Goal: Task Accomplishment & Management: Use online tool/utility

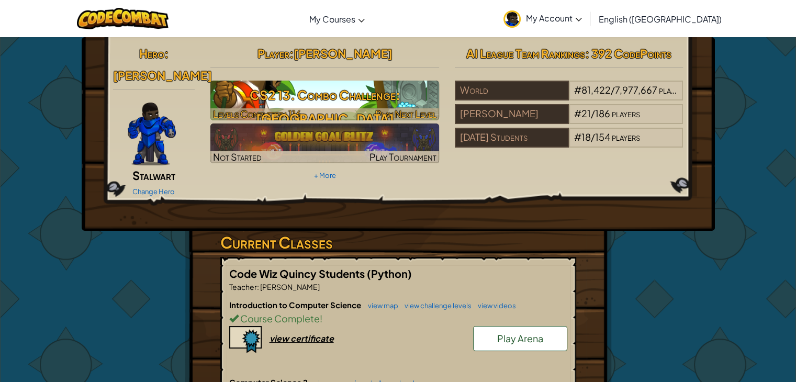
click at [411, 108] on div "Play Next Level" at bounding box center [405, 114] width 61 height 13
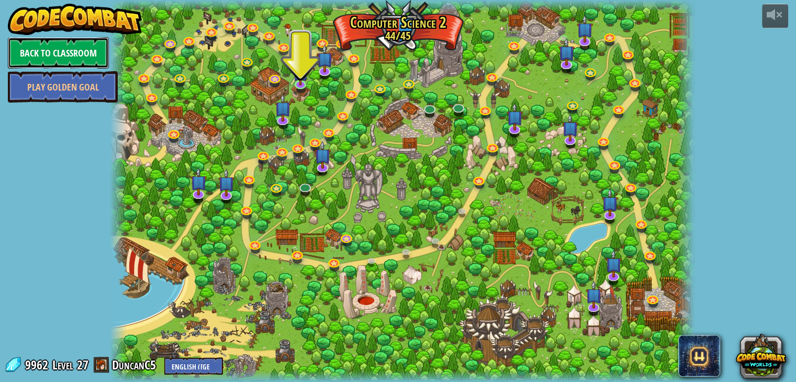
click at [68, 47] on link "Back to Classroom" at bounding box center [58, 52] width 101 height 31
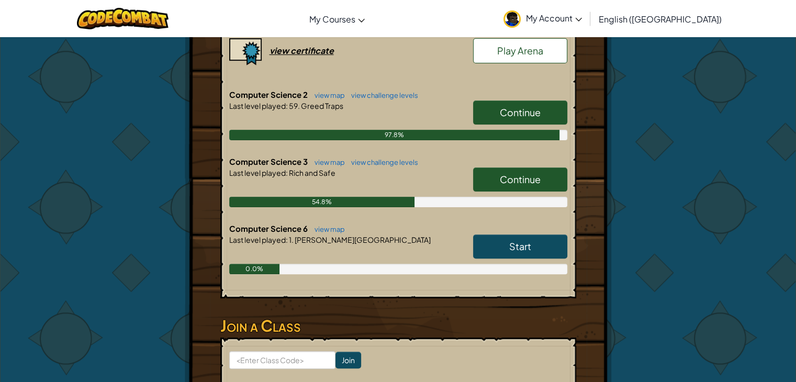
scroll to position [287, 0]
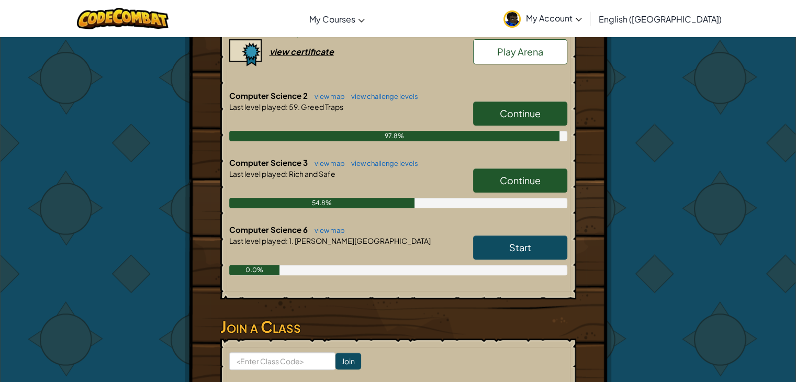
click at [503, 174] on span "Continue" at bounding box center [520, 180] width 41 height 12
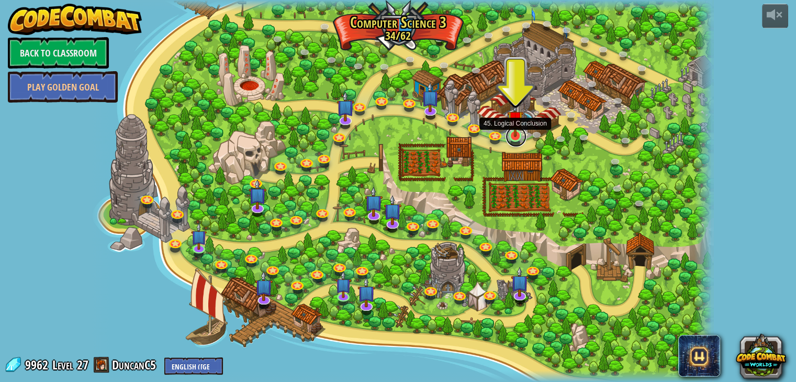
click at [517, 138] on link at bounding box center [515, 136] width 21 height 21
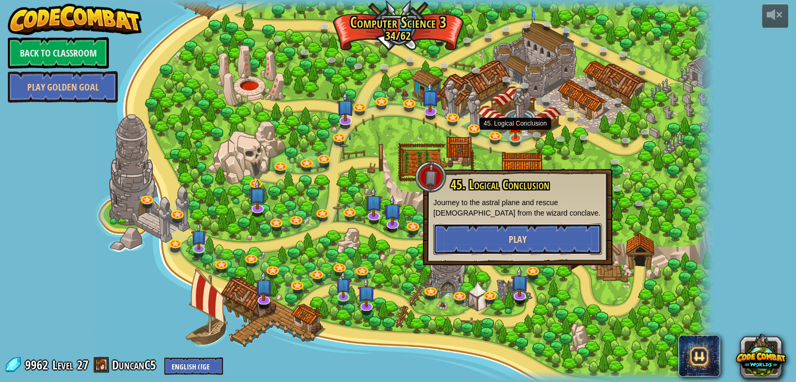
click at [527, 230] on button "Play" at bounding box center [517, 238] width 168 height 31
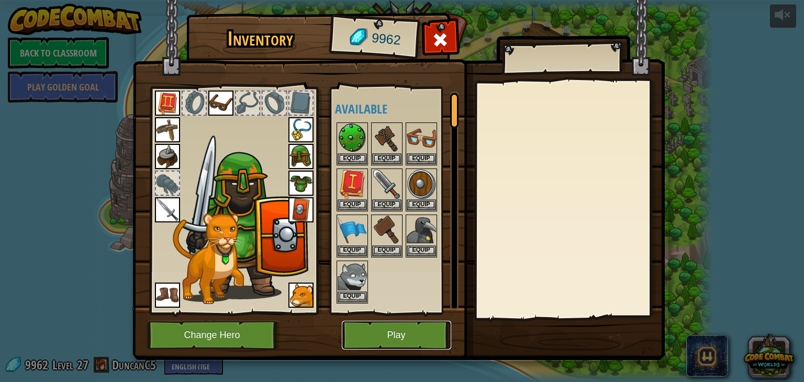
click at [376, 326] on button "Play" at bounding box center [396, 335] width 109 height 29
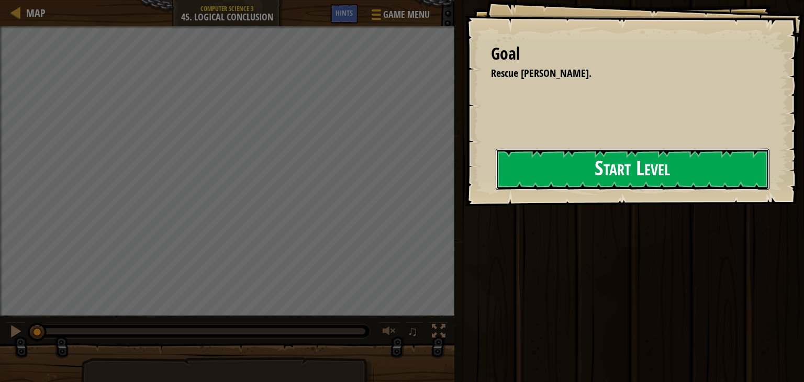
click at [495, 179] on button "Start Level" at bounding box center [632, 169] width 274 height 41
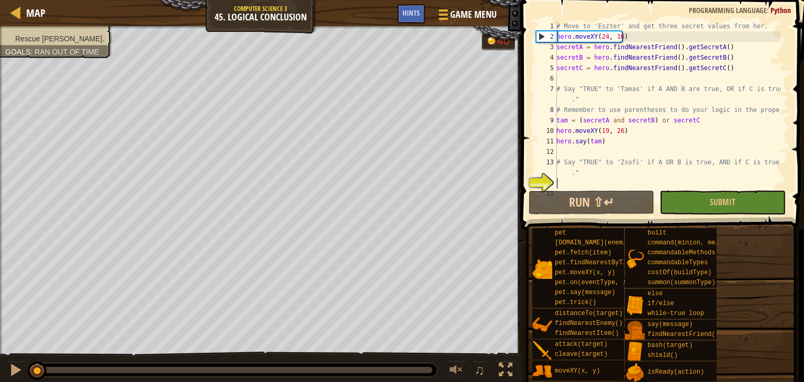
scroll to position [84, 0]
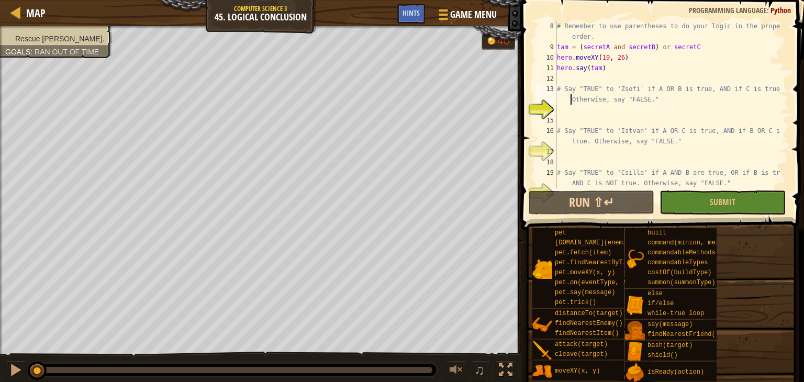
drag, startPoint x: 567, startPoint y: 103, endPoint x: 571, endPoint y: 91, distance: 13.4
click at [570, 91] on div "# Remember to use parentheses to do your logic in the proper order. tam = ( sec…" at bounding box center [667, 120] width 225 height 199
type textarea "# Say "TRUE" to 'Zsofi' if A OR B is true, AND if C is true. Otherwise, say "FA…"
click at [572, 119] on div "# Remember to use parentheses to do your logic in the proper order. tam = ( sec…" at bounding box center [667, 120] width 225 height 199
click at [577, 115] on div "# Remember to use parentheses to do your logic in the proper order. tam = ( sec…" at bounding box center [667, 120] width 225 height 199
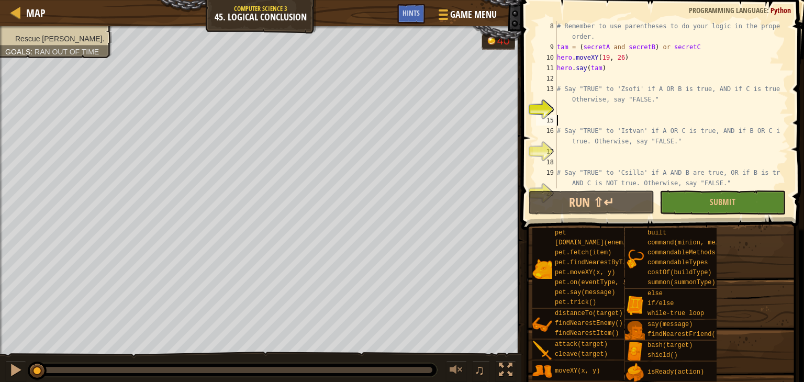
click at [569, 107] on div "# Remember to use parentheses to do your logic in the proper order. tam = ( sec…" at bounding box center [667, 120] width 225 height 199
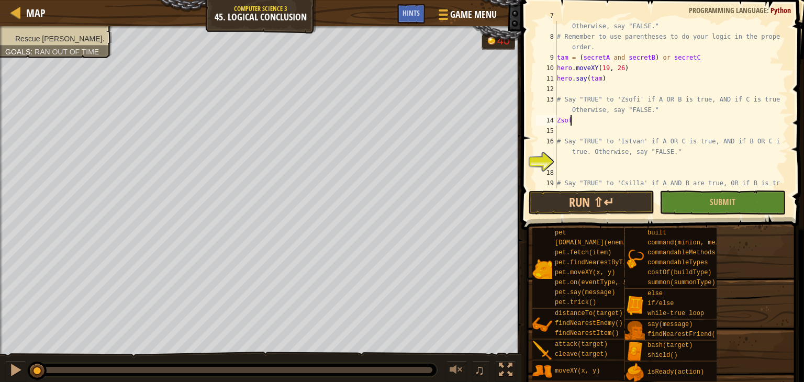
scroll to position [5, 0]
type textarea "Z"
type textarea "hero.say("true")"
type textarea "# Say "TRUE" to 'Istvan' if A OR C is true, AND if B OR C is true. Otherwise, s…"
type textarea "# Say "TRUE" to 'Csilla' if A AND B are true, OR if B is true AND C is NOT true…"
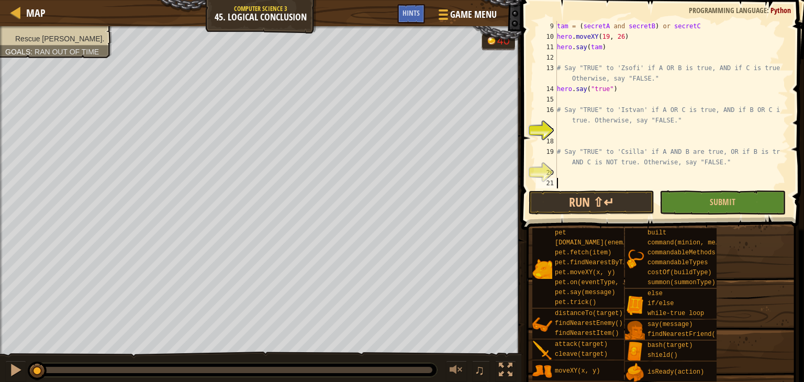
scroll to position [105, 0]
type textarea "# Say "TRUE" to 'Csilla' if A AND B are true, OR if B is true AND C is NOT true…"
type textarea "# Say "TRUE" to 'Istvan' if A OR C is true, AND if B OR C is true. Otherwise, s…"
type textarea "# Say "TRUE" to 'Zsofi' if A OR B is true, AND if C is true. Otherwise, say "FA…"
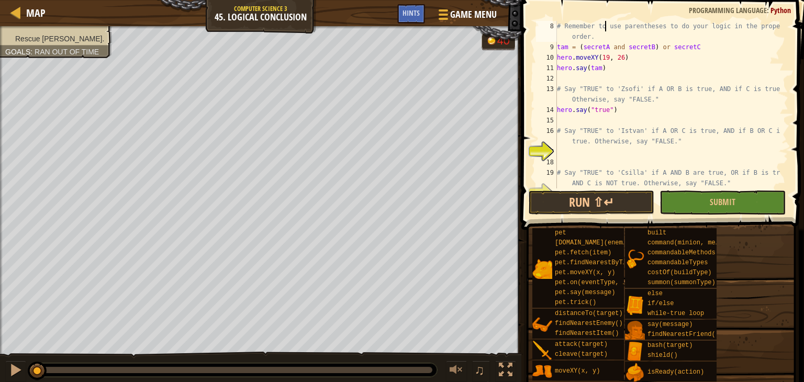
scroll to position [84, 0]
click at [625, 108] on div "# Remember to use parentheses to do your logic in the proper order. tam = ( sec…" at bounding box center [667, 120] width 225 height 199
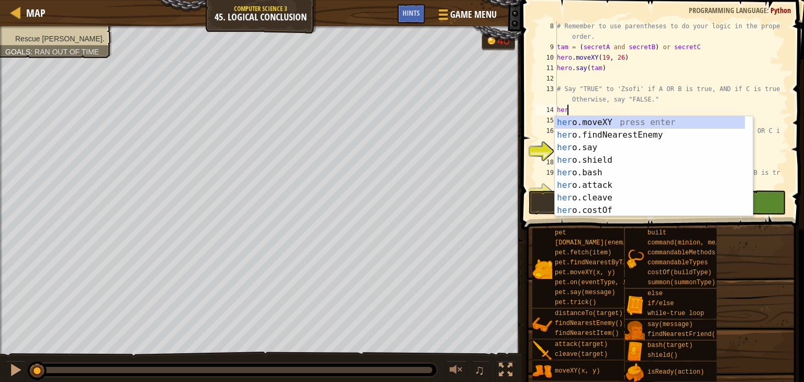
type textarea "h"
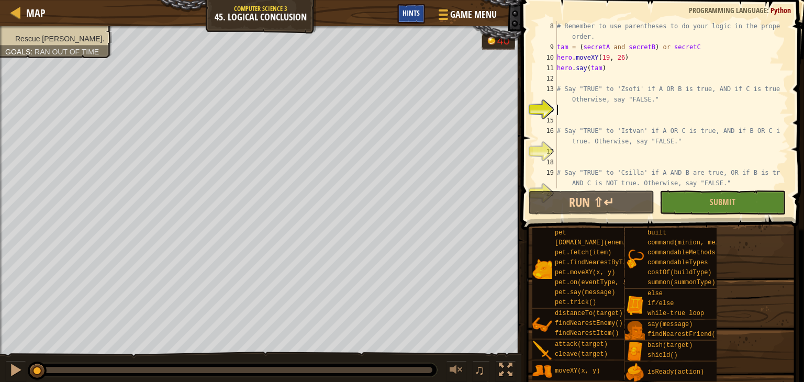
drag, startPoint x: 394, startPoint y: 5, endPoint x: 401, endPoint y: 9, distance: 8.4
click at [397, 6] on div "Map Computer Science 3 45. Logical Conclusion Game Menu Done Hints" at bounding box center [260, 13] width 521 height 26
click at [398, 6] on div "Hints" at bounding box center [411, 13] width 28 height 19
click at [0, 0] on div "Hint 1 1 / 4 Next The gold that [PERSON_NAME] has given you wasn't his to share…" at bounding box center [0, 0] width 0 height 0
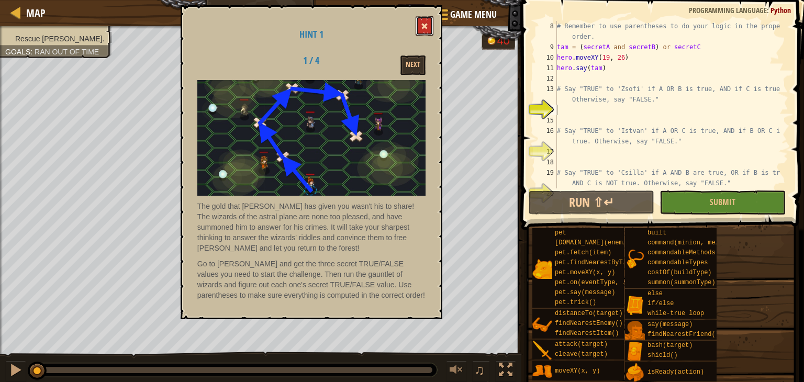
click at [425, 30] on button at bounding box center [424, 25] width 18 height 19
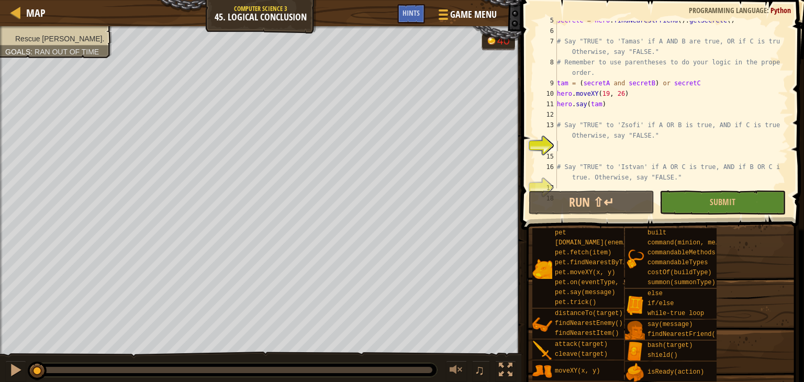
scroll to position [43, 0]
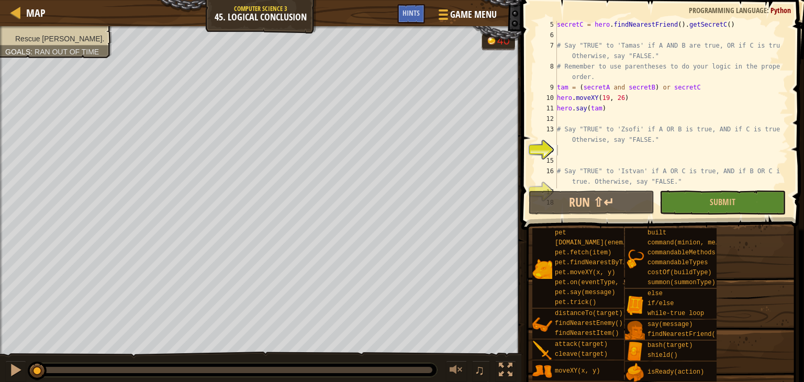
click at [578, 148] on div "secretC = hero . findNearestFriend ( ) . getSecretC ( ) # Say "TRUE" to 'Tamas'…" at bounding box center [667, 113] width 225 height 188
type textarea "Z"
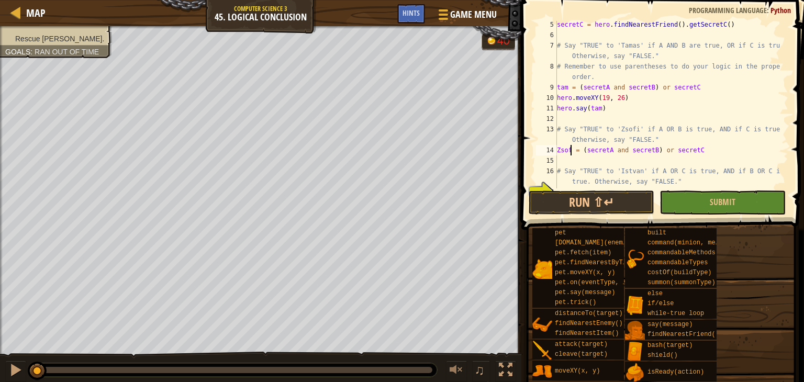
scroll to position [5, 2]
click at [701, 143] on div "secretC = hero . findNearestFriend ( ) . getSecretC ( ) # Say "TRUE" to 'Tamas'…" at bounding box center [667, 113] width 225 height 188
click at [705, 147] on div "secretC = hero . findNearestFriend ( ) . getSecretC ( ) # Say "TRUE" to 'Tamas'…" at bounding box center [667, 113] width 225 height 188
type textarea "Zsofi = (secretA and secretB) or secretC"
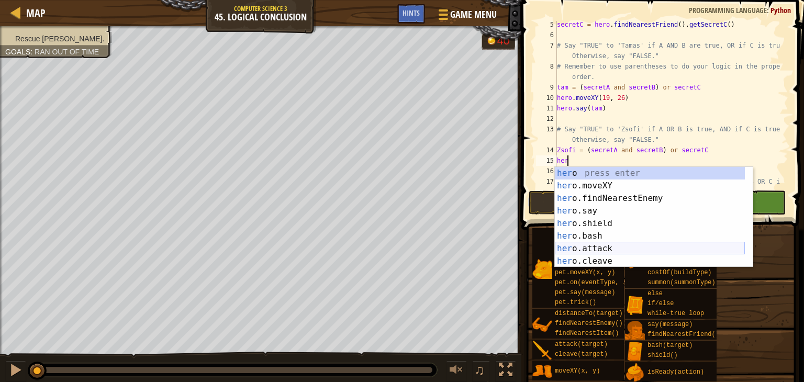
scroll to position [0, 0]
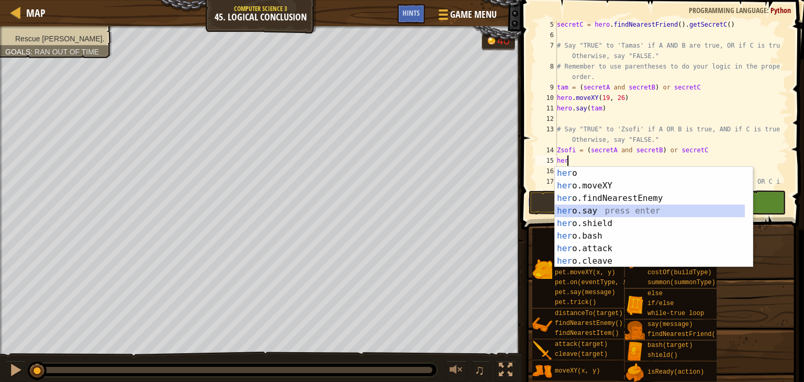
click at [593, 212] on div "her o press enter her o.moveXY press enter her o.findNearestEnemy press enter h…" at bounding box center [650, 230] width 190 height 126
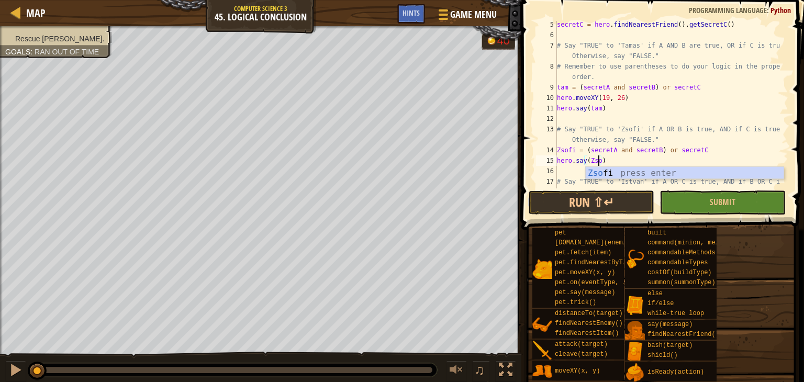
scroll to position [5, 4]
type textarea "hero.say(Zsofi)"
click at [572, 175] on div "secretC = hero . findNearestFriend ( ) . getSecretC ( ) # Say "TRUE" to 'Tamas'…" at bounding box center [667, 118] width 225 height 199
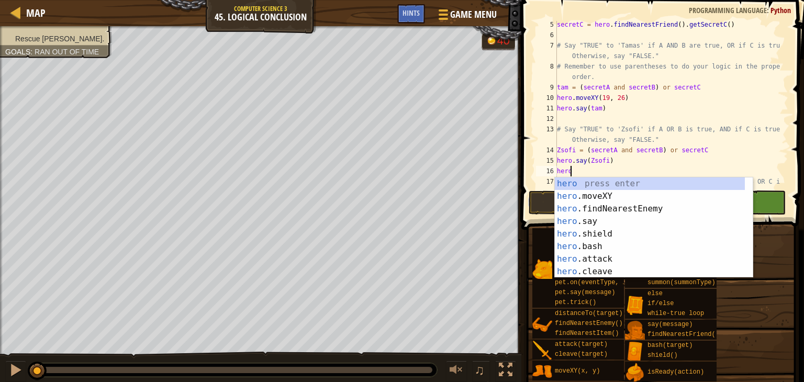
scroll to position [5, 0]
type textarea "h"
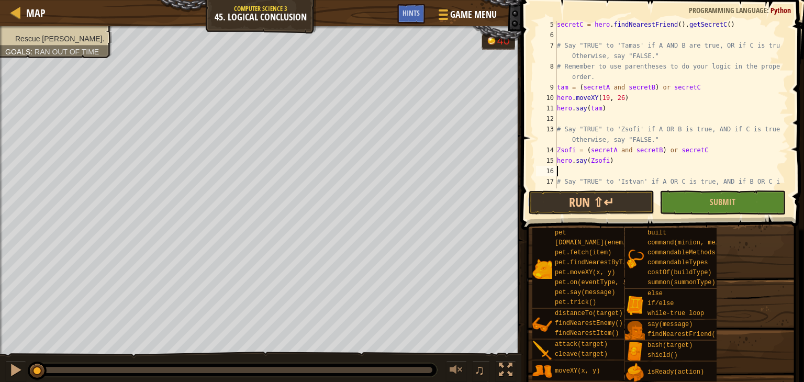
drag, startPoint x: 686, startPoint y: 152, endPoint x: 710, endPoint y: 137, distance: 28.7
click at [705, 140] on div "secretC = hero . findNearestFriend ( ) . getSecretC ( ) # Say "TRUE" to 'Tamas'…" at bounding box center [667, 118] width 225 height 199
click at [707, 145] on div "secretC = hero . findNearestFriend ( ) . getSecretC ( ) # Say "TRUE" to 'Tamas'…" at bounding box center [667, 118] width 225 height 199
type textarea "Zsofi = (secretA and secretB) or secretC"
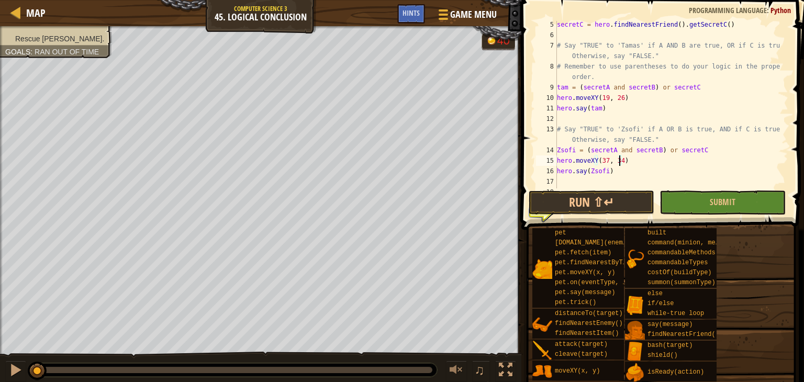
click at [626, 150] on div "secretC = hero . findNearestFriend ( ) . getSecretC ( ) # Say "TRUE" to 'Tamas'…" at bounding box center [667, 118] width 225 height 199
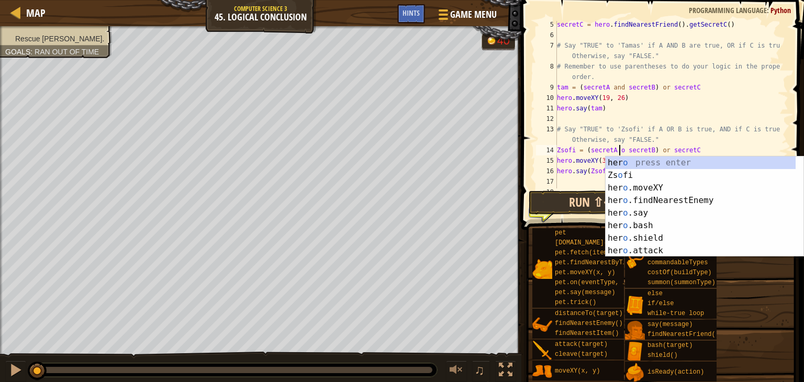
scroll to position [5, 5]
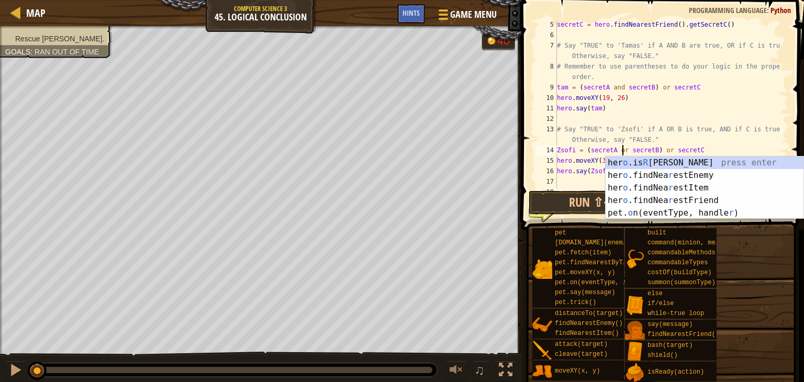
click at [679, 148] on div "secretC = hero . findNearestFriend ( ) . getSecretC ( ) # Say "TRUE" to 'Tamas'…" at bounding box center [667, 118] width 225 height 199
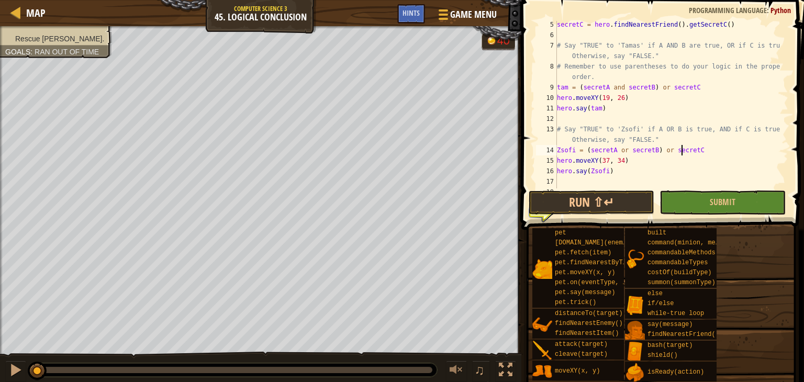
click at [663, 155] on div "secretC = hero . findNearestFriend ( ) . getSecretC ( ) # Say "TRUE" to 'Tamas'…" at bounding box center [667, 118] width 225 height 199
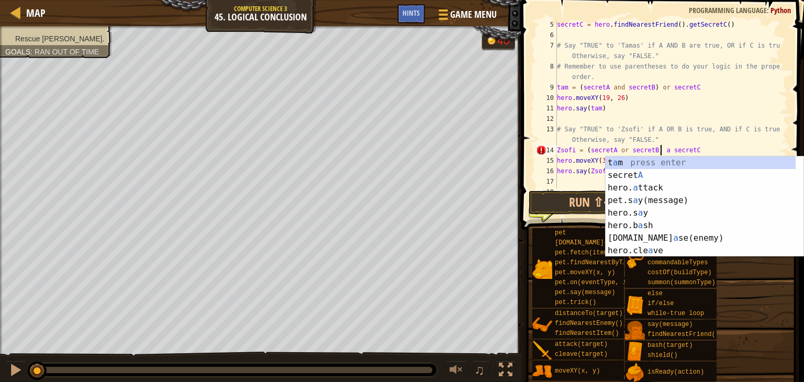
scroll to position [5, 9]
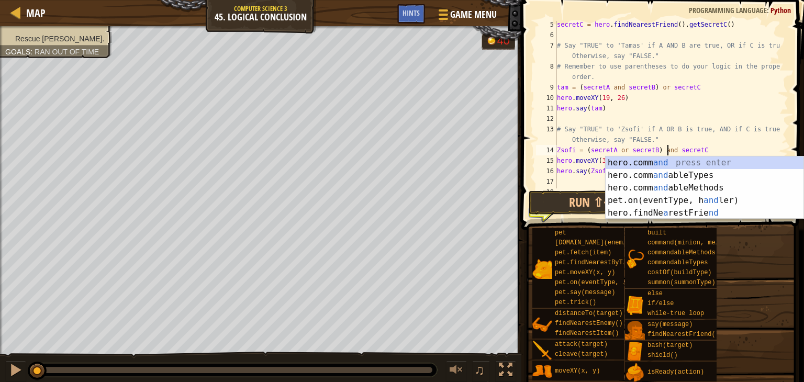
click at [584, 170] on div "secretC = hero . findNearestFriend ( ) . getSecretC ( ) # Say "TRUE" to 'Tamas'…" at bounding box center [667, 118] width 225 height 199
type textarea "hero.say(Zsofi)"
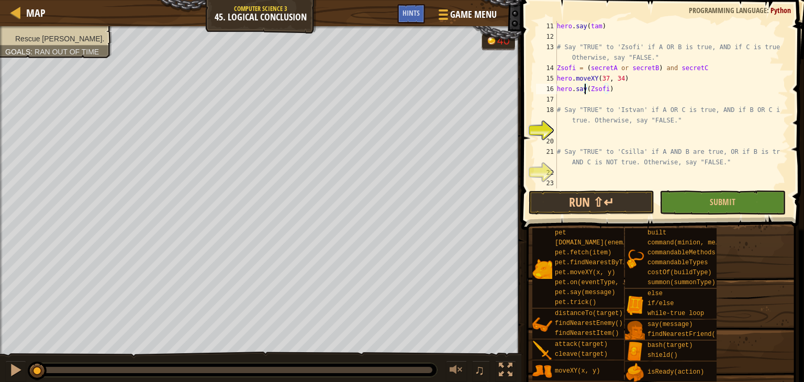
scroll to position [126, 0]
click at [566, 134] on div "hero . say ( tam ) # Say "TRUE" to 'Zsofi' if A OR B is true, AND if C is true.…" at bounding box center [667, 115] width 225 height 188
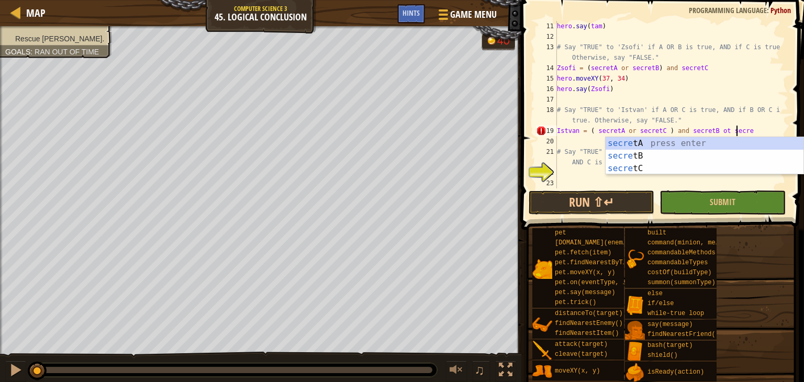
scroll to position [5, 15]
type textarea "Istvan = ( secretA or secretC ) and secretB ot secretC"
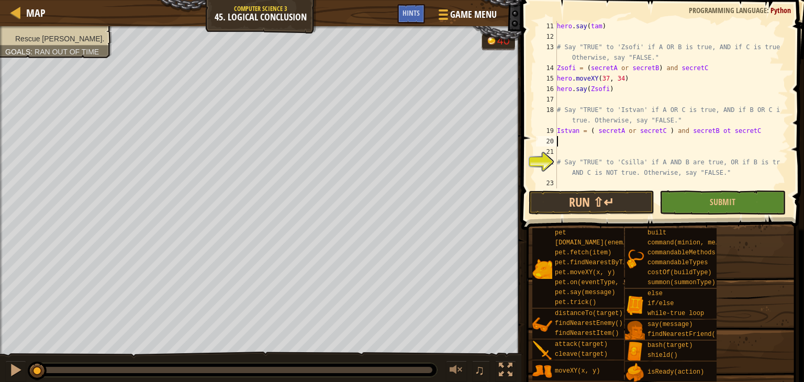
scroll to position [5, 0]
click at [717, 130] on div "hero . say ( tam ) # Say "TRUE" to 'Zsofi' if A OR B is true, AND if C is true.…" at bounding box center [667, 115] width 225 height 188
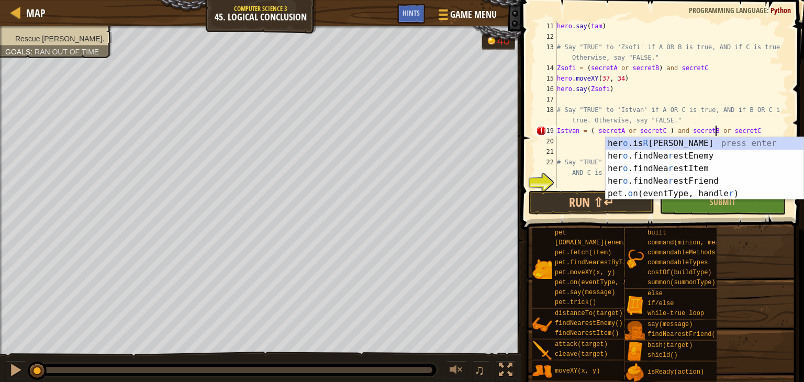
scroll to position [5, 13]
click at [581, 128] on div "hero . say ( tam ) # Say "TRUE" to 'Zsofi' if A OR B is true, AND if C is true.…" at bounding box center [667, 115] width 225 height 188
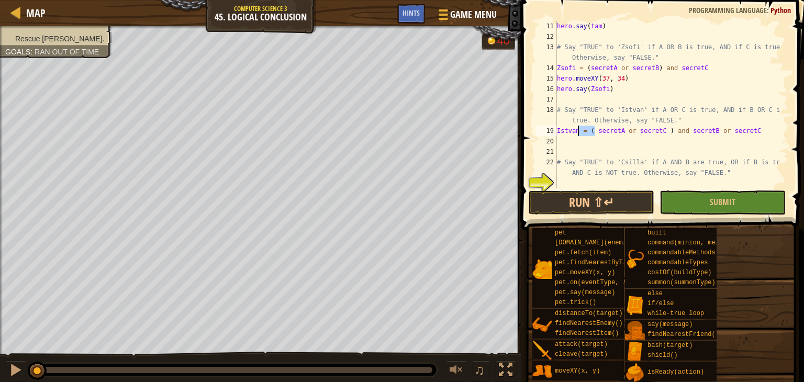
click at [575, 137] on div "hero . say ( tam ) # Say "TRUE" to 'Zsofi' if A OR B is true, AND if C is true.…" at bounding box center [667, 115] width 225 height 188
type textarea "Istvan = ( secretA or secretC ) and secretB or secretC"
click at [570, 139] on div "hero . say ( tam ) # Say "TRUE" to 'Zsofi' if A OR B is true, AND if C is true.…" at bounding box center [667, 104] width 225 height 167
click at [680, 130] on div "hero . say ( tam ) # Say "TRUE" to 'Zsofi' if A OR B is true, AND if C is true.…" at bounding box center [667, 115] width 225 height 188
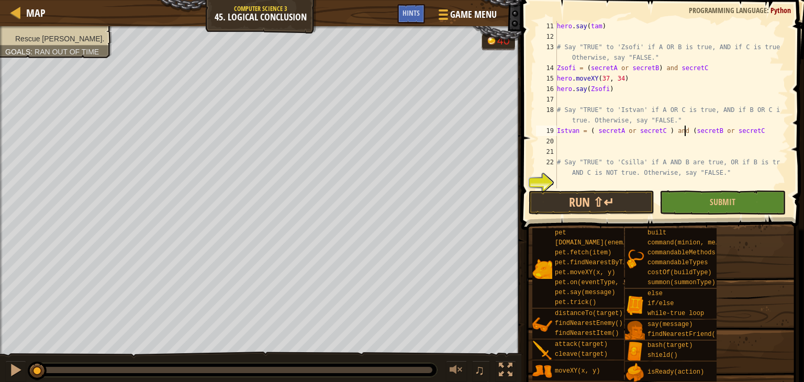
scroll to position [5, 10]
click at [752, 129] on div "hero . say ( tam ) # Say "TRUE" to 'Zsofi' if A OR B is true, AND if C is true.…" at bounding box center [667, 115] width 225 height 188
type textarea "Istvan = ( secretA or secretC ) and (secretB or secretC)"
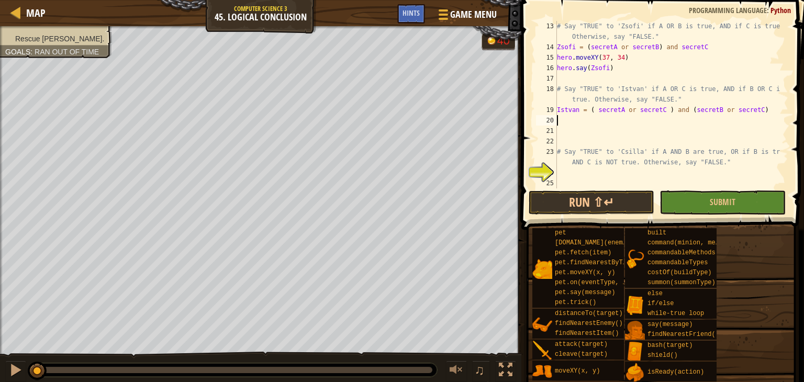
scroll to position [146, 0]
click at [568, 174] on div "# Say "TRUE" to 'Zsofi' if A OR B is true, AND if C is true. Otherwise, say "FA…" at bounding box center [667, 120] width 225 height 199
click at [600, 56] on div "# Say "TRUE" to 'Zsofi' if A OR B is true, AND if C is true. Otherwise, say "FA…" at bounding box center [667, 120] width 225 height 199
type textarea "hero.moveXY(26, 36)"
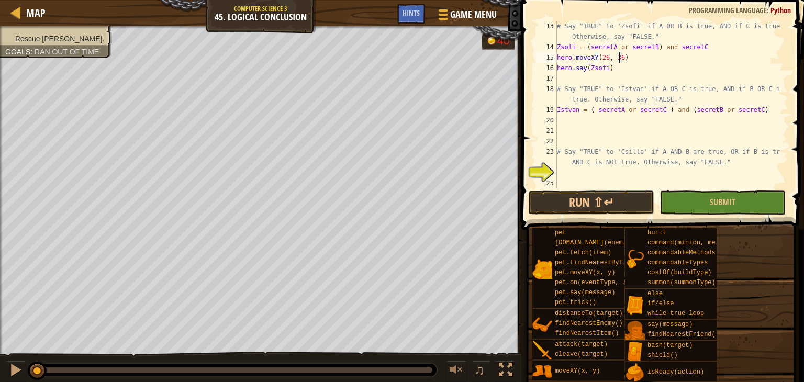
click at [579, 122] on div "# Say "TRUE" to 'Zsofi' if A OR B is true, AND if C is true. Otherwise, say "FA…" at bounding box center [667, 120] width 225 height 199
type textarea "hero.moveXY(37, 34)"
click at [569, 180] on div "# Say "TRUE" to 'Zsofi' if A OR B is true, AND if C is true. Otherwise, say "FA…" at bounding box center [667, 120] width 225 height 199
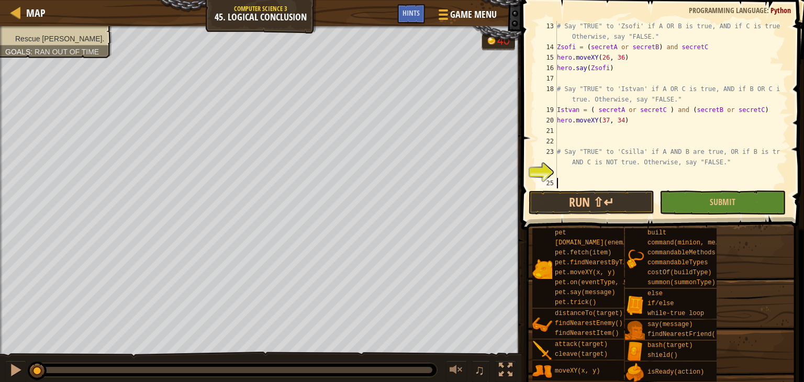
type textarea "# Say "TRUE" to 'Csilla' if A AND B are true, OR if B is true AND C is NOT true…"
click at [586, 128] on div "# Say "TRUE" to 'Zsofi' if A OR B is true, AND if C is true. Otherwise, say "FA…" at bounding box center [667, 120] width 225 height 199
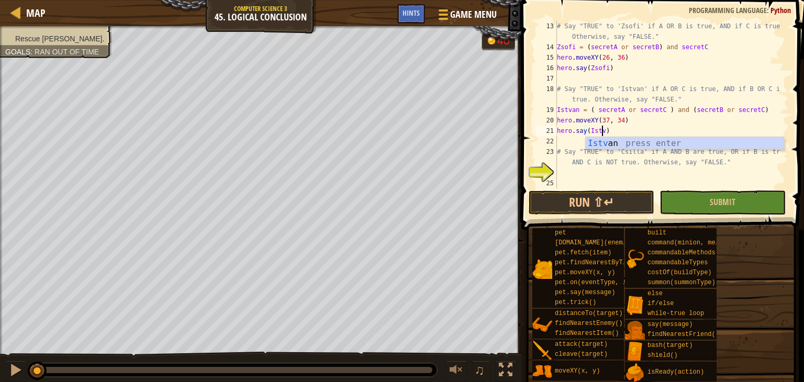
scroll to position [5, 4]
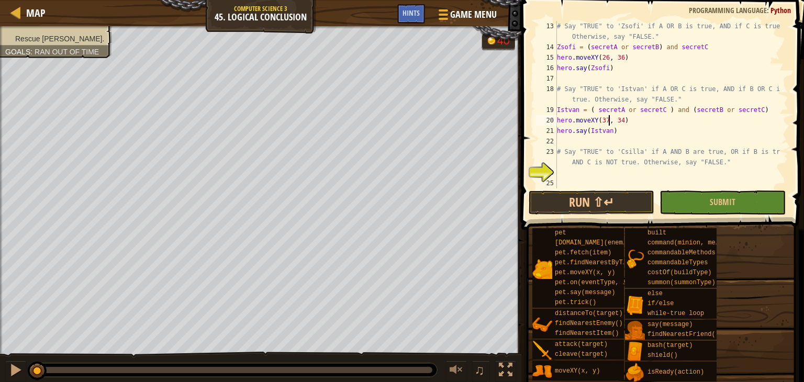
type textarea "hero.say(Istvan)"
type textarea "# Say "TRUE" to 'Csilla' if A AND B are true, OR if B is true AND C is NOT true…"
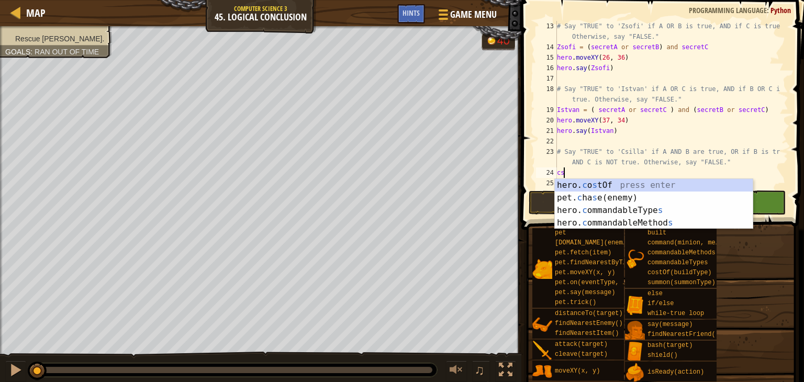
type textarea "c"
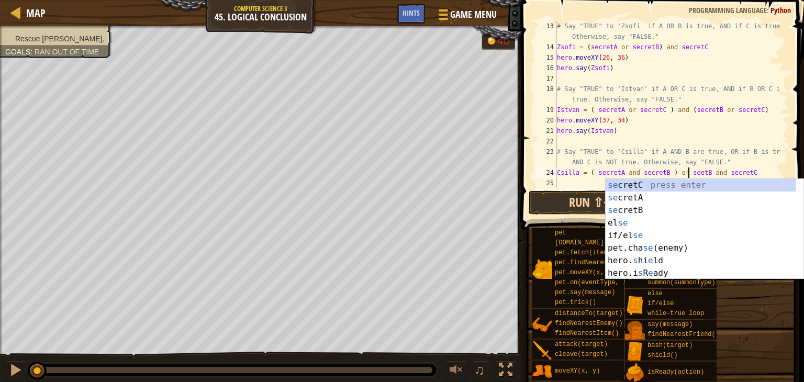
scroll to position [5, 11]
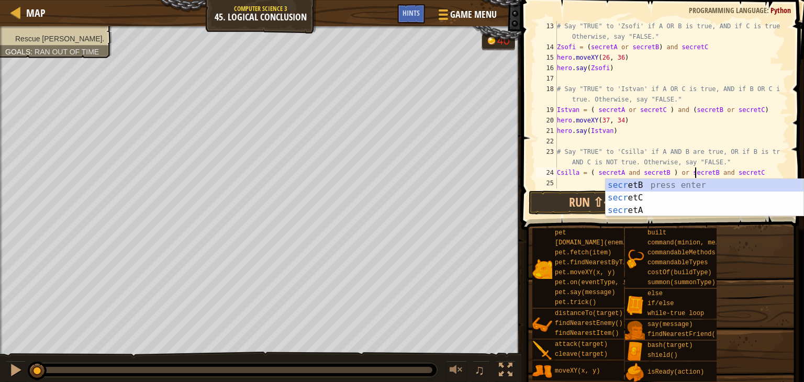
type textarea "Csilla = ( secretA and secretB ) or secretB and secretC"
click at [578, 219] on span at bounding box center [660, 372] width 275 height 310
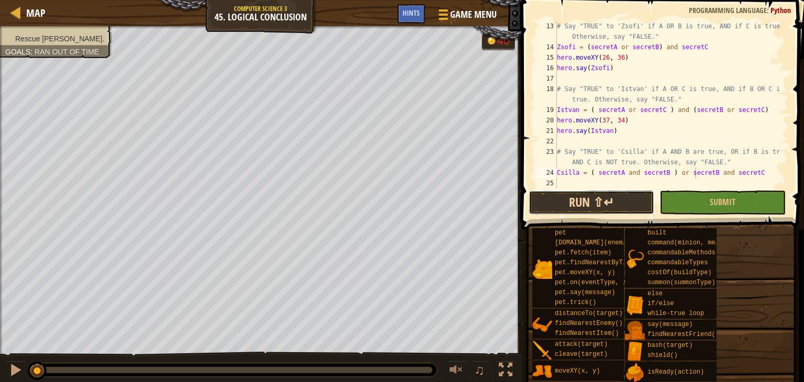
click at [578, 212] on button "Run ⇧↵" at bounding box center [591, 202] width 126 height 24
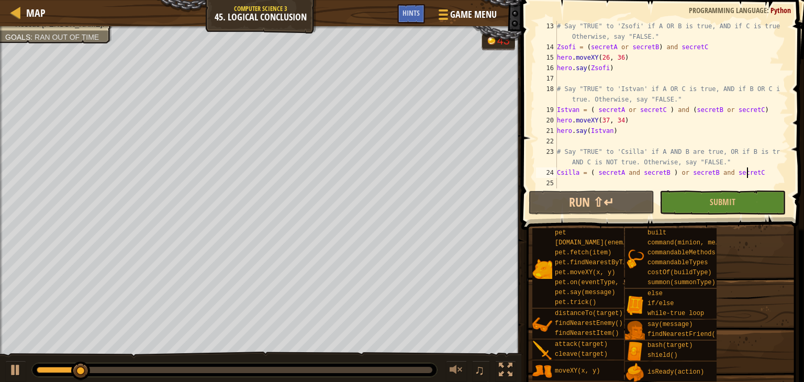
click at [751, 174] on div "# Say "TRUE" to 'Zsofi' if A OR B is true, AND if C is true. Otherwise, say "FA…" at bounding box center [667, 120] width 225 height 199
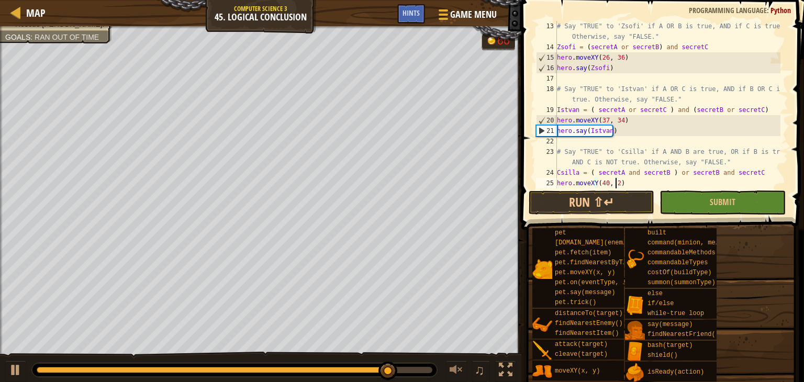
scroll to position [5, 4]
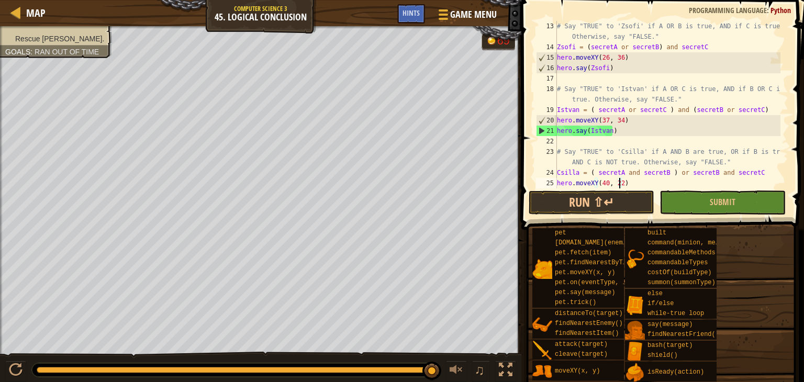
type textarea "hero.moveXY(40, 22)"
click at [632, 189] on span at bounding box center [663, 100] width 291 height 261
click at [632, 182] on div "# Say "TRUE" to 'Zsofi' if A OR B is true, AND if C is true. Otherwise, say "FA…" at bounding box center [667, 120] width 225 height 199
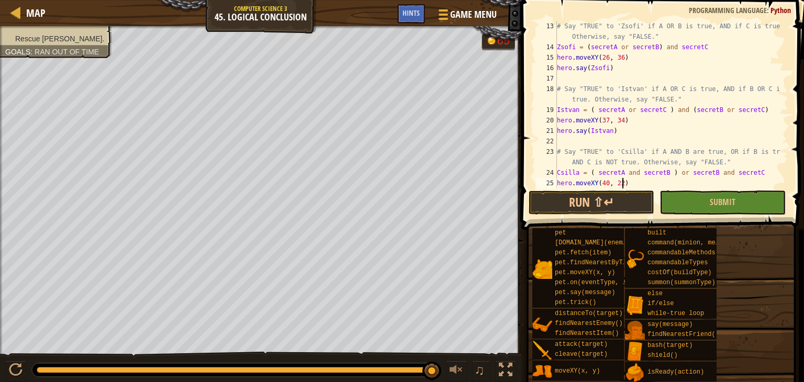
click at [632, 182] on div "# Say "TRUE" to 'Zsofi' if A OR B is true, AND if C is true. Otherwise, say "FA…" at bounding box center [667, 120] width 225 height 199
type textarea "hero.moveXY(40, 22)"
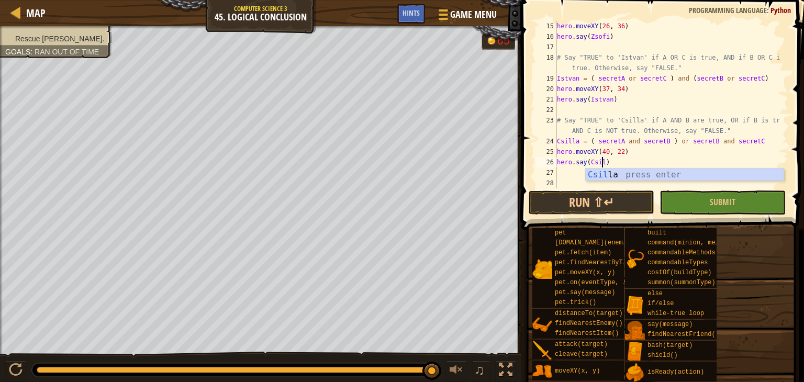
scroll to position [5, 4]
type textarea "hero.say(Csilla)"
click at [617, 193] on button "Run ⇧↵" at bounding box center [591, 202] width 126 height 24
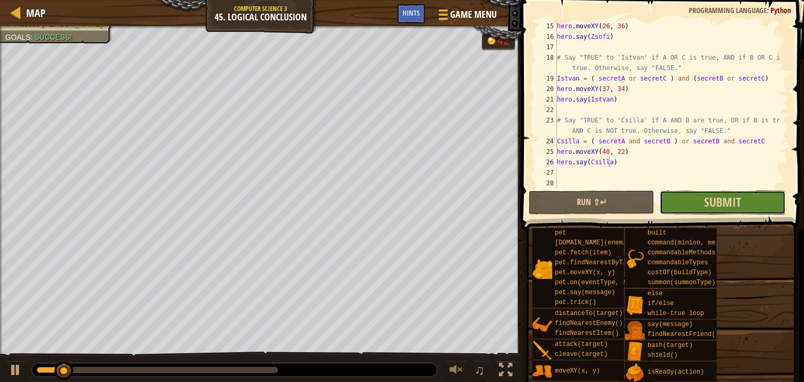
click at [680, 198] on button "Submit" at bounding box center [722, 202] width 126 height 24
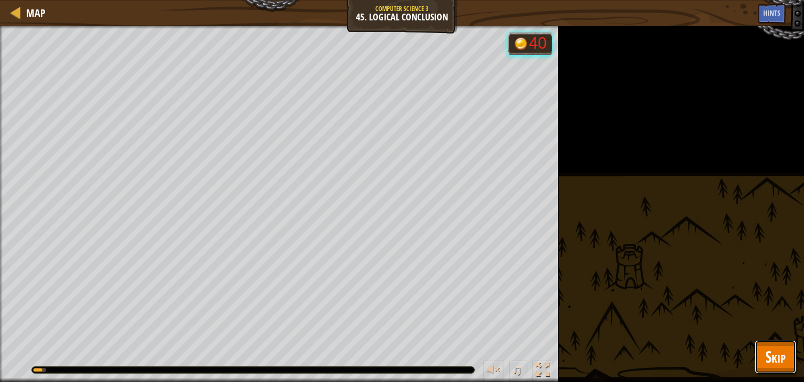
drag, startPoint x: 759, startPoint y: 351, endPoint x: 771, endPoint y: 353, distance: 12.1
click at [770, 353] on button "Skip" at bounding box center [774, 356] width 41 height 33
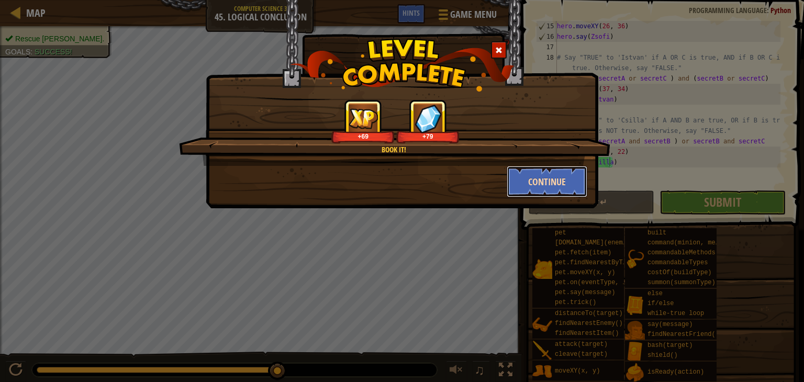
click at [548, 191] on button "Continue" at bounding box center [546, 181] width 81 height 31
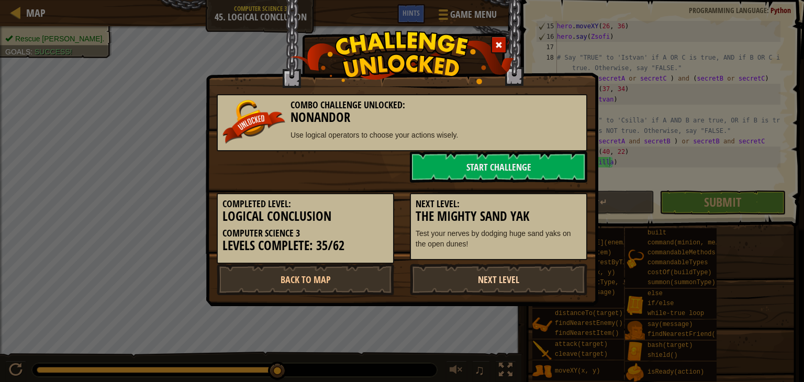
click at [478, 272] on link "Next Level" at bounding box center [498, 279] width 177 height 31
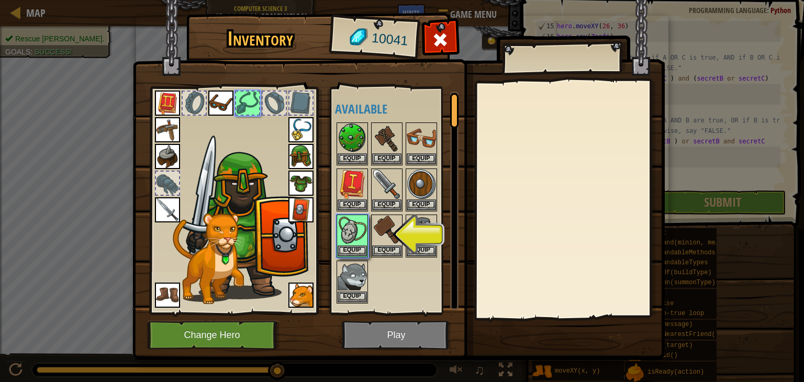
click at [361, 258] on div at bounding box center [400, 213] width 131 height 184
click at [337, 245] on button "Equip" at bounding box center [351, 250] width 29 height 11
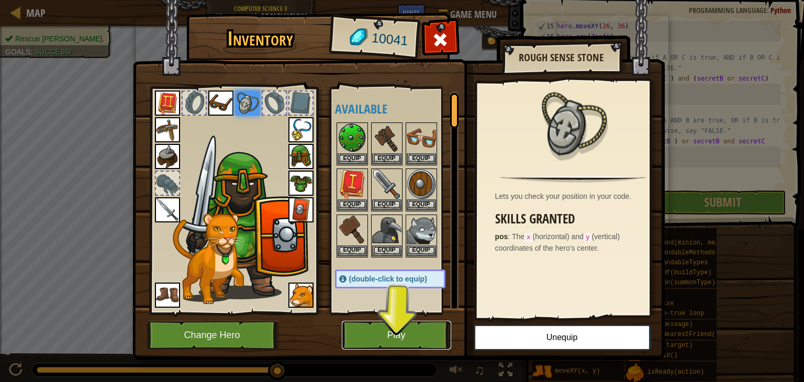
click at [380, 336] on button "Play" at bounding box center [396, 335] width 109 height 29
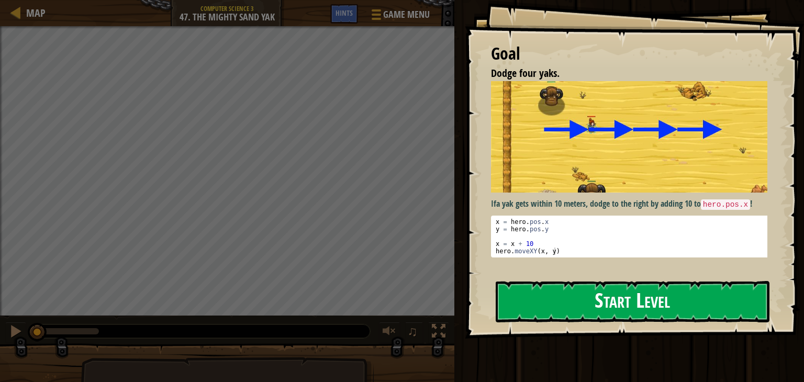
drag, startPoint x: 544, startPoint y: 311, endPoint x: 550, endPoint y: 310, distance: 6.5
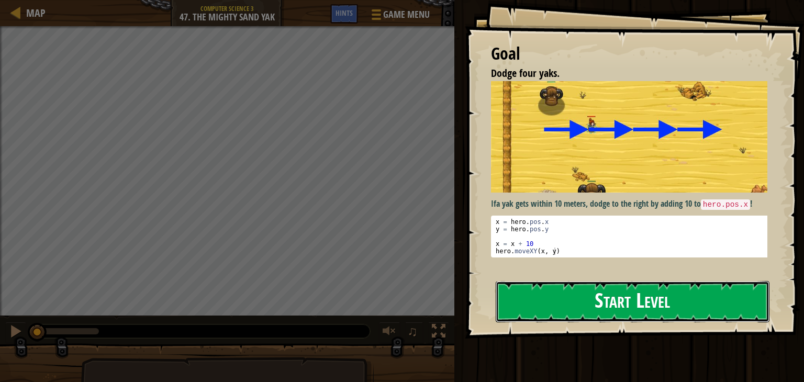
click at [547, 310] on button "Start Level" at bounding box center [632, 301] width 274 height 41
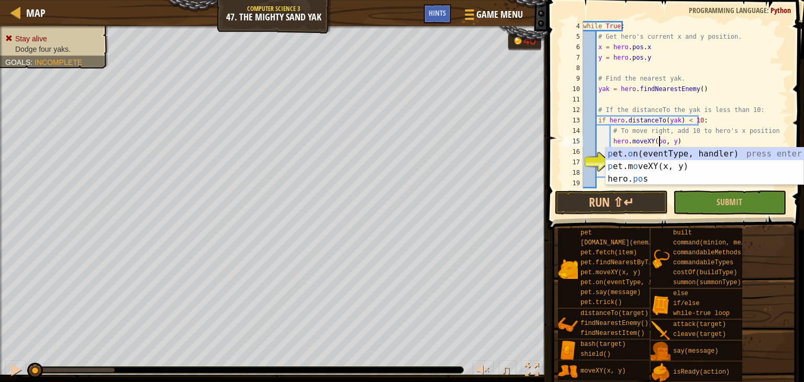
scroll to position [5, 6]
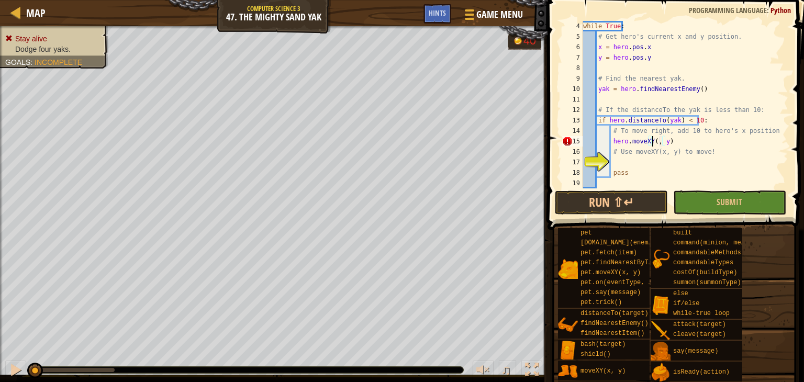
click at [686, 142] on div "while True : # Get hero's current x and y position. x = hero . pos . x y = hero…" at bounding box center [680, 115] width 199 height 188
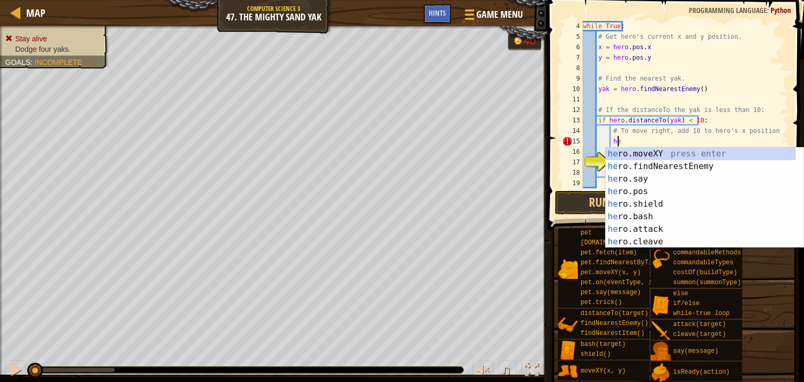
type textarea "h"
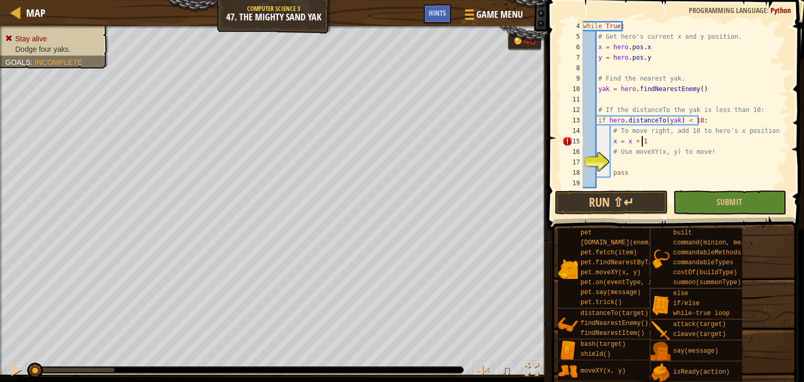
scroll to position [5, 4]
type textarea "# Use moveXY(x, y) to move!"
type textarea "U"
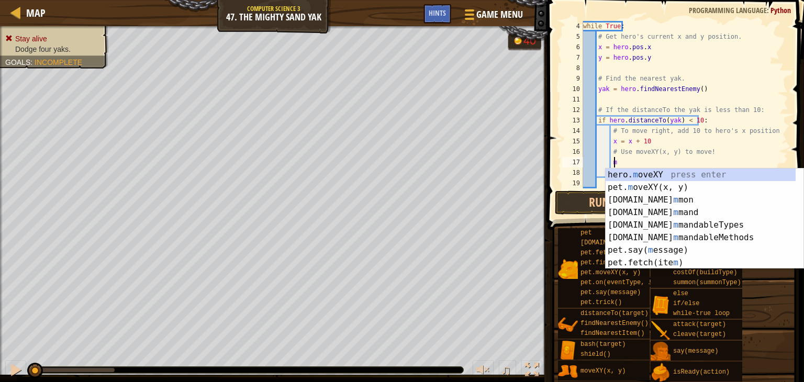
scroll to position [5, 2]
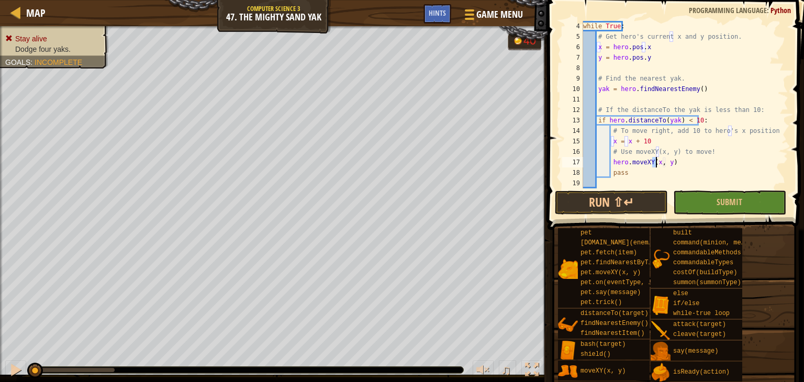
type textarea "pass"
click at [605, 202] on button "Run ⇧↵" at bounding box center [611, 202] width 113 height 24
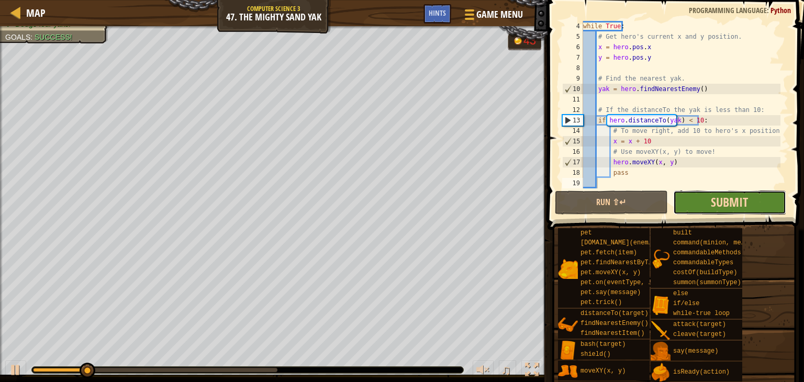
click at [747, 204] on span "Submit" at bounding box center [728, 202] width 37 height 17
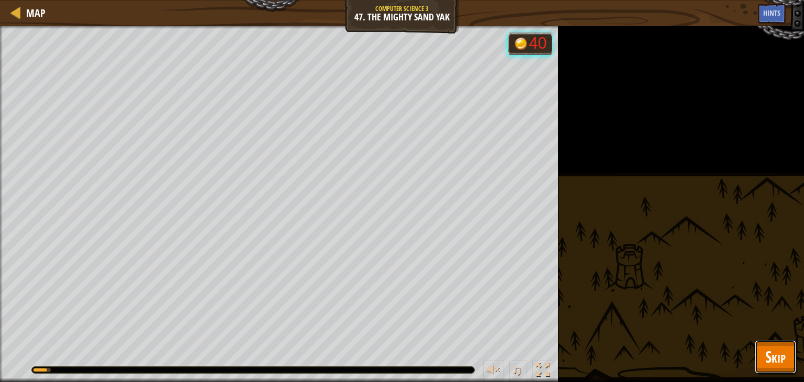
click at [779, 356] on span "Skip" at bounding box center [775, 356] width 20 height 21
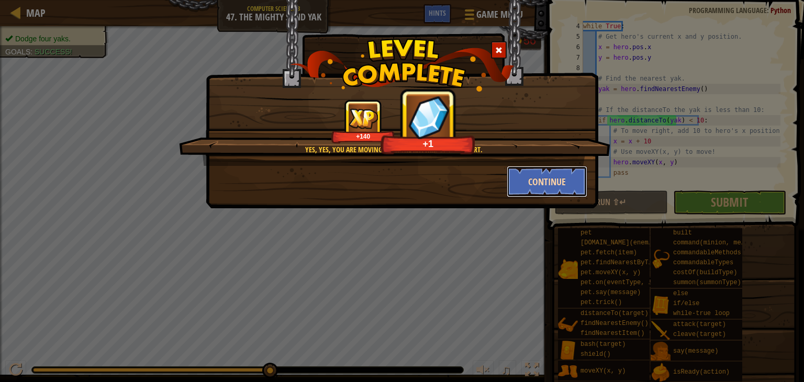
click at [559, 182] on button "Continue" at bounding box center [546, 181] width 81 height 31
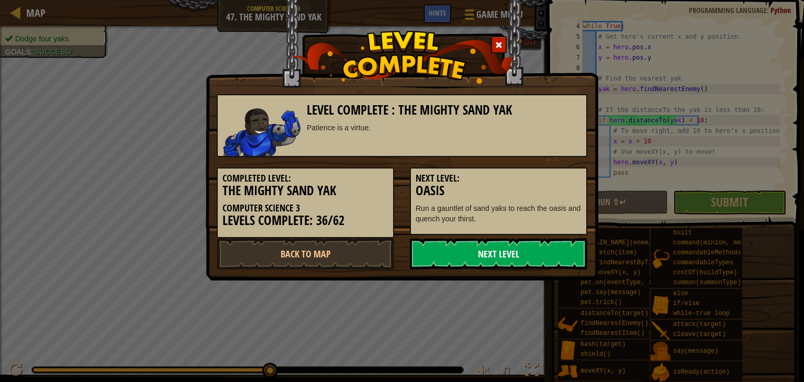
click at [518, 251] on link "Next Level" at bounding box center [498, 253] width 177 height 31
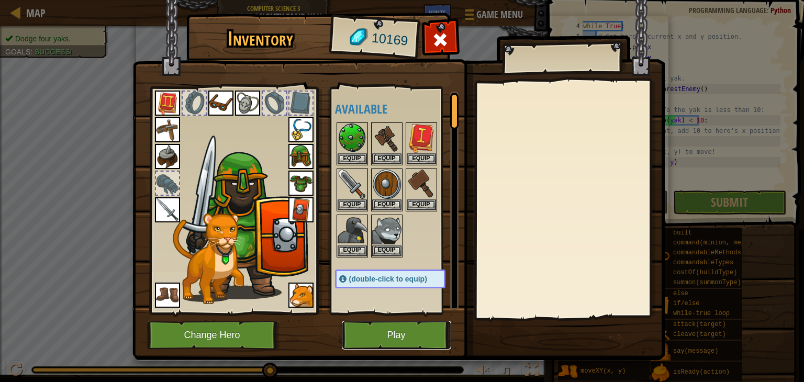
drag, startPoint x: 412, startPoint y: 342, endPoint x: 406, endPoint y: 340, distance: 5.8
click at [406, 340] on button "Play" at bounding box center [396, 335] width 109 height 29
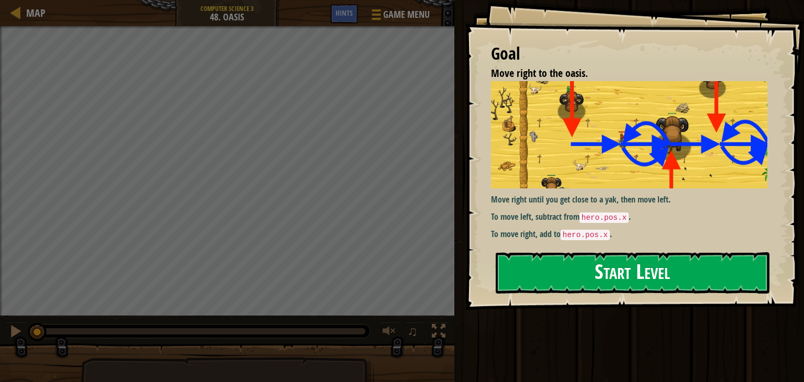
drag, startPoint x: 565, startPoint y: 268, endPoint x: 553, endPoint y: 263, distance: 13.1
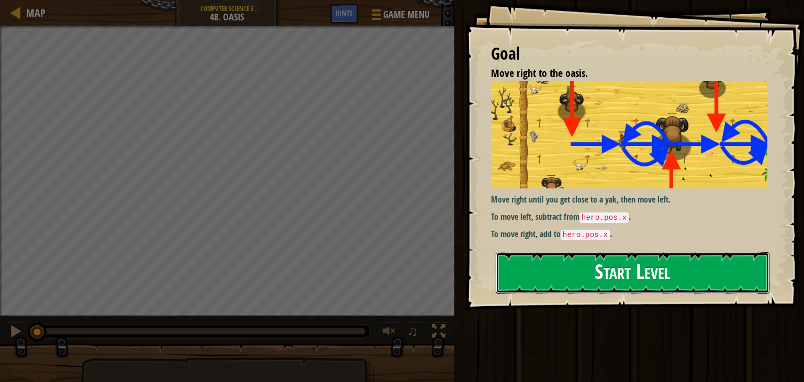
click at [565, 268] on button "Start Level" at bounding box center [632, 272] width 274 height 41
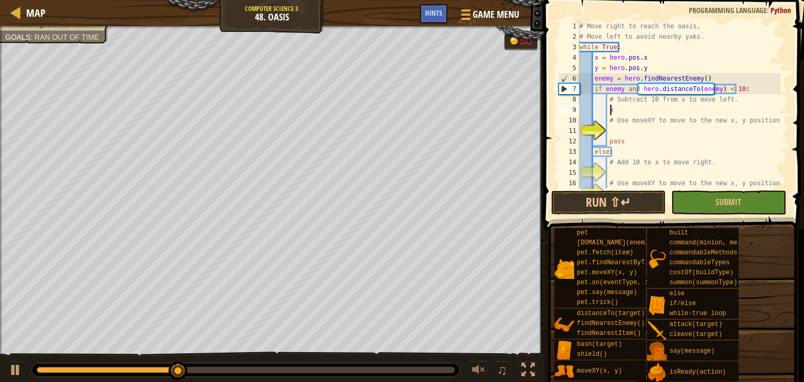
scroll to position [5, 2]
drag, startPoint x: 740, startPoint y: 160, endPoint x: 601, endPoint y: 110, distance: 147.8
click at [601, 110] on div "# Move right to reach the oasis, # Move left to avoid nearby yaks. while True :…" at bounding box center [678, 115] width 203 height 188
click at [609, 109] on div "# Move right to reach the oasis, # Move left to avoid nearby yaks. while True :…" at bounding box center [678, 115] width 203 height 188
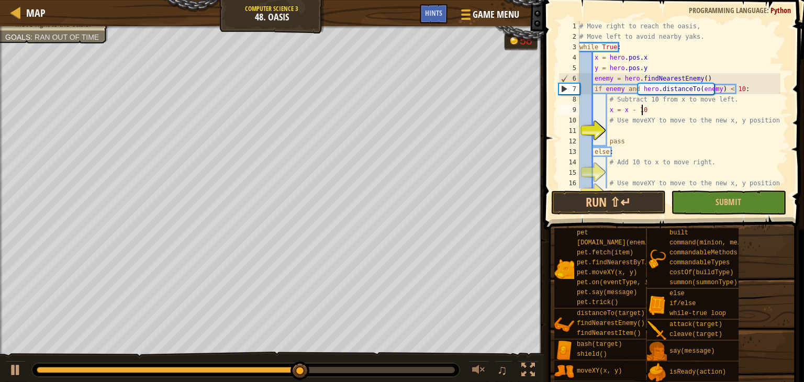
type textarea "# Use moveXY to move to the new x, y position."
type textarea "# Add 10 to x to move right."
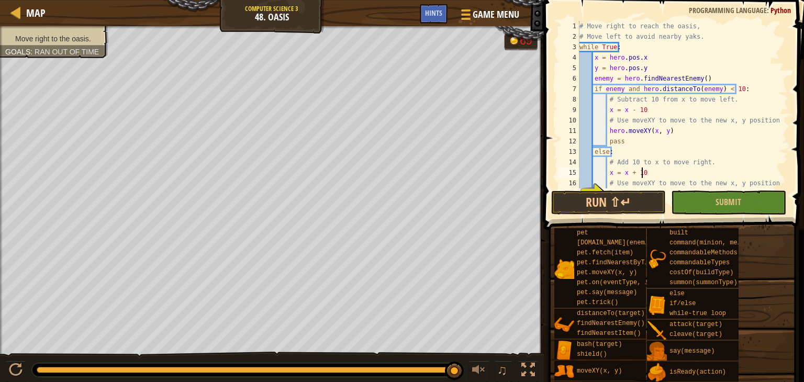
scroll to position [5, 4]
type textarea "# Use moveXY to move to the new x, y position."
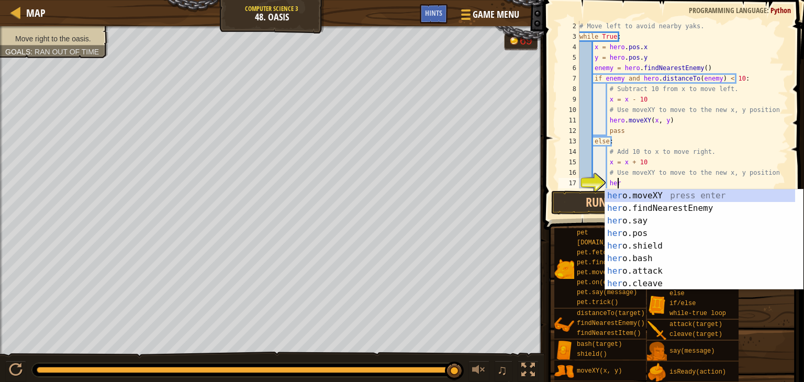
scroll to position [5, 2]
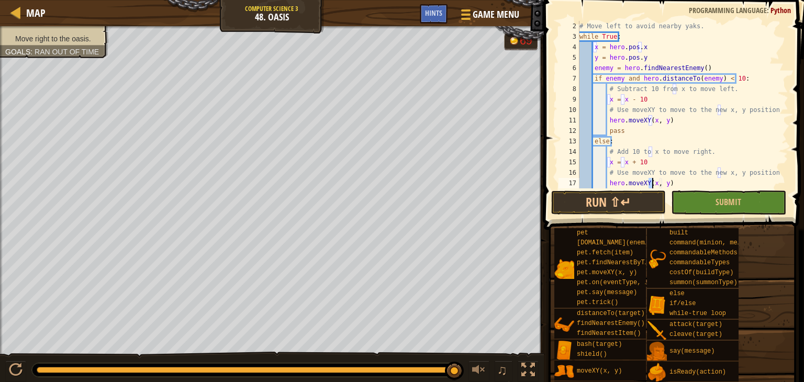
type textarea "pass"
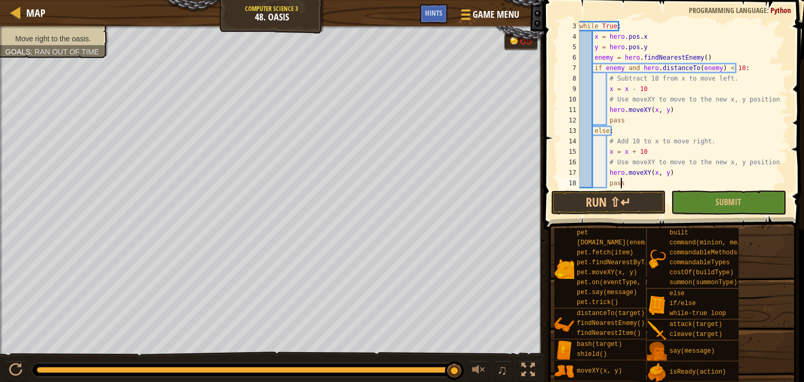
scroll to position [31, 0]
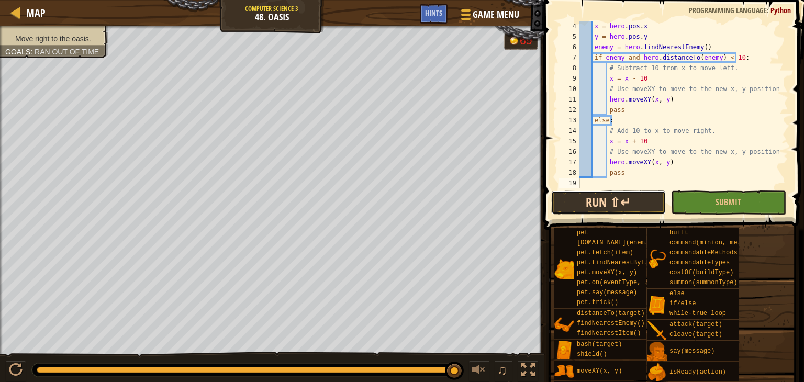
click at [615, 213] on button "Run ⇧↵" at bounding box center [608, 202] width 115 height 24
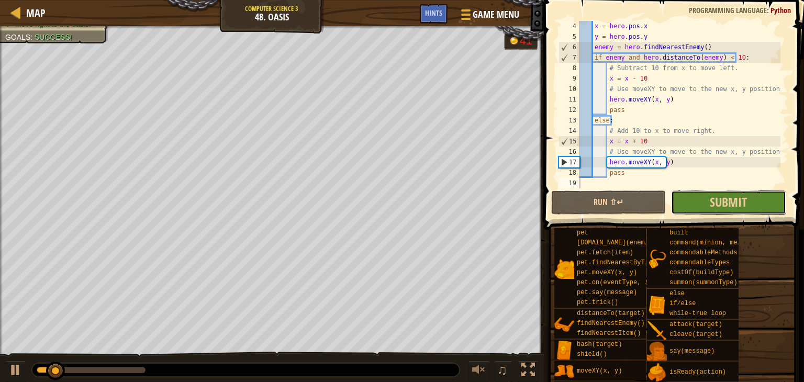
click at [711, 212] on button "Submit" at bounding box center [728, 202] width 115 height 24
click at [711, 212] on div "Move right to the oasis. Goals : Success! 41 ♫ [PERSON_NAME] 290 x: 33 y: 30 x:…" at bounding box center [402, 204] width 804 height 357
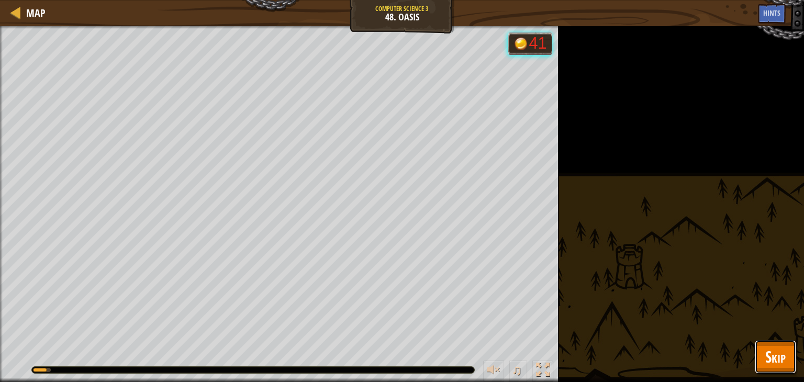
click at [781, 349] on span "Skip" at bounding box center [775, 356] width 20 height 21
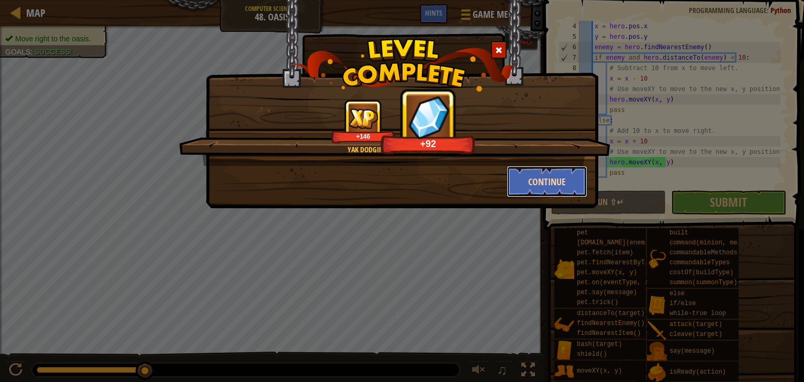
click at [576, 183] on button "Continue" at bounding box center [546, 181] width 81 height 31
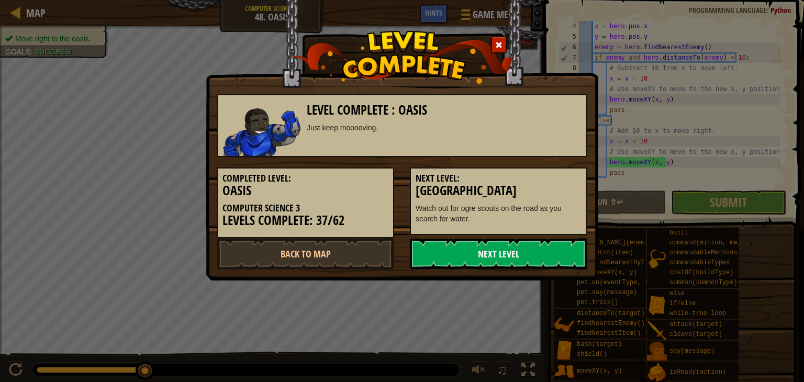
click at [474, 262] on link "Next Level" at bounding box center [498, 253] width 177 height 31
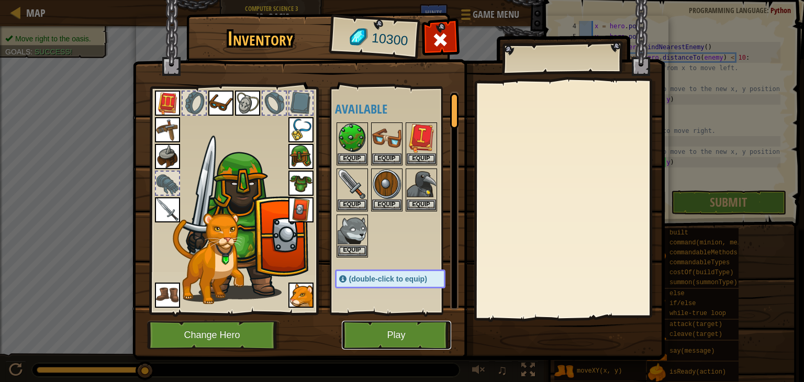
click at [374, 324] on button "Play" at bounding box center [396, 335] width 109 height 29
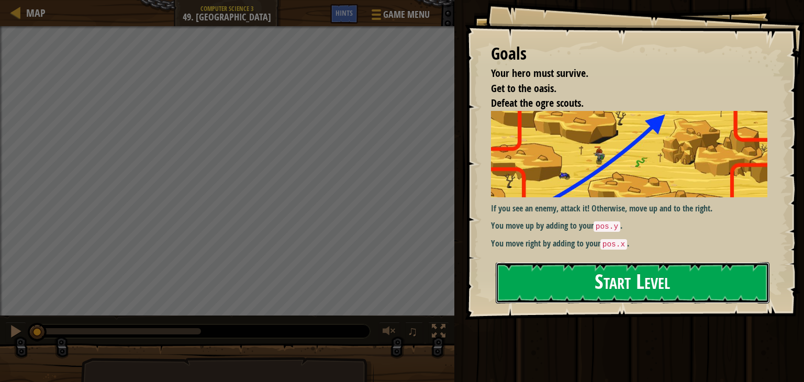
click at [585, 300] on button "Start Level" at bounding box center [632, 282] width 274 height 41
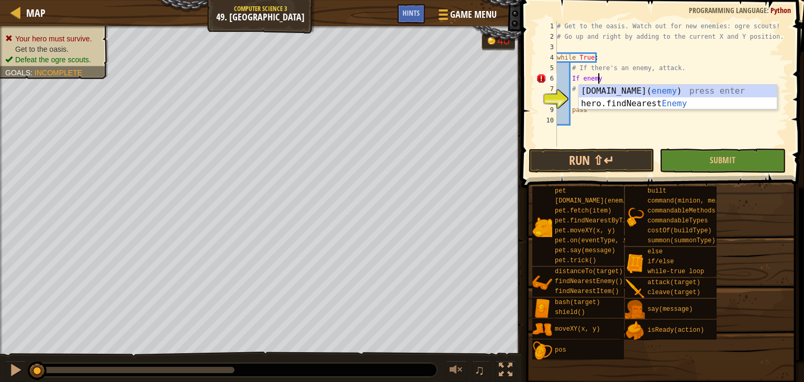
scroll to position [5, 3]
type textarea "If enemy:"
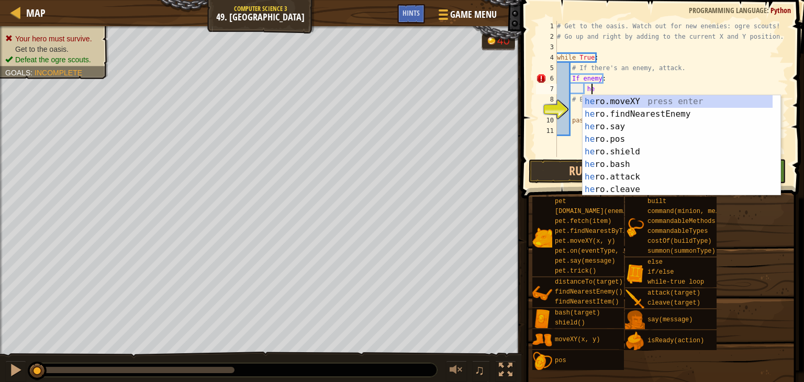
scroll to position [5, 2]
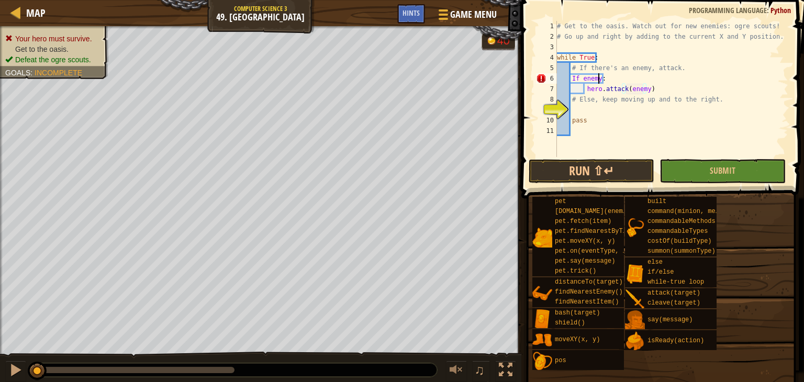
click at [598, 79] on div "# Get to the oasis. Watch out for new enemies: ogre scouts! # Go up and right b…" at bounding box center [671, 99] width 233 height 157
type textarea "If enemy:"
click at [606, 109] on div "# Get to the oasis. Watch out for new enemies: ogre scouts! # Go up and right b…" at bounding box center [671, 99] width 233 height 157
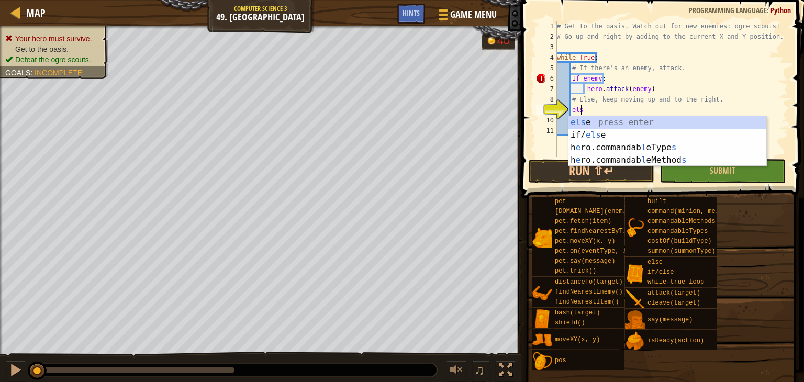
scroll to position [5, 2]
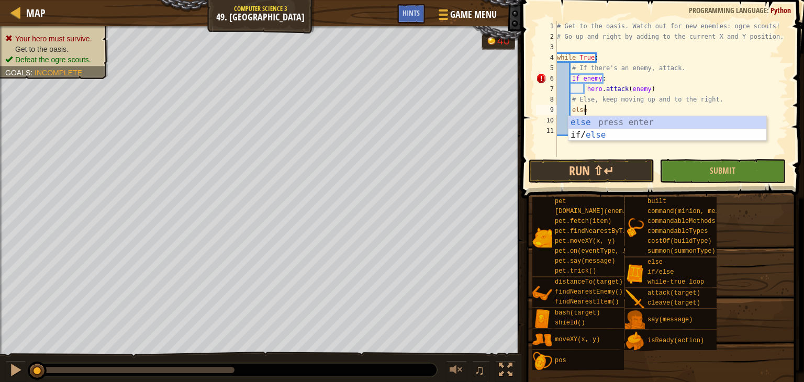
type textarea "else:"
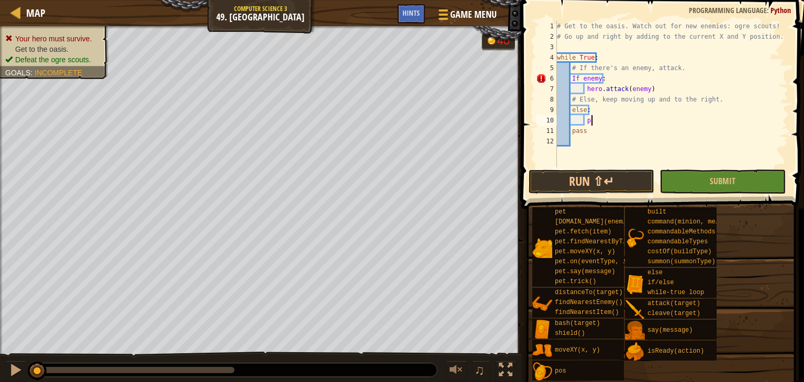
type textarea "p"
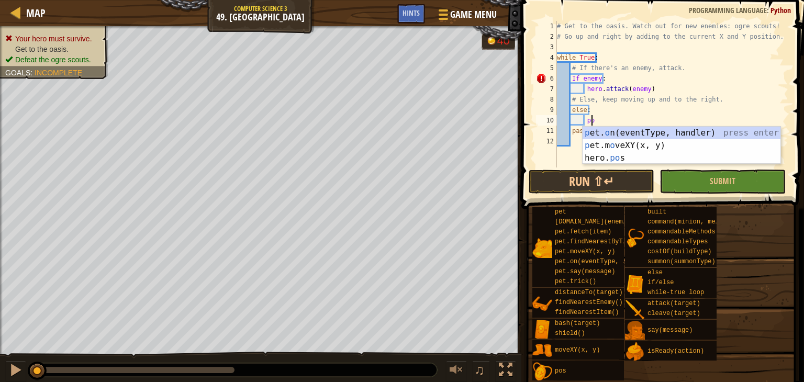
type textarea "p"
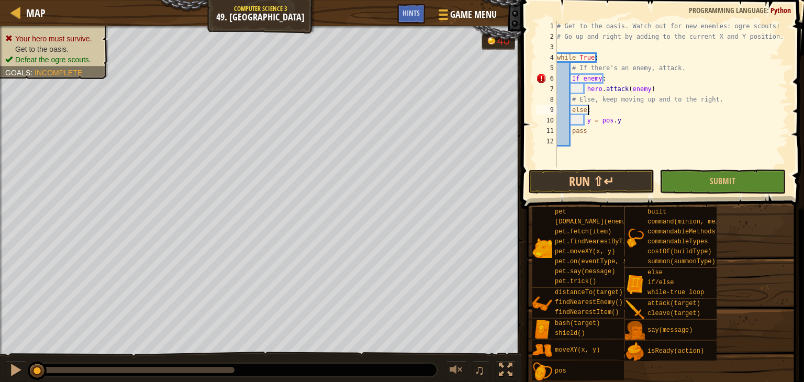
scroll to position [5, 2]
type textarea "y = pos.y"
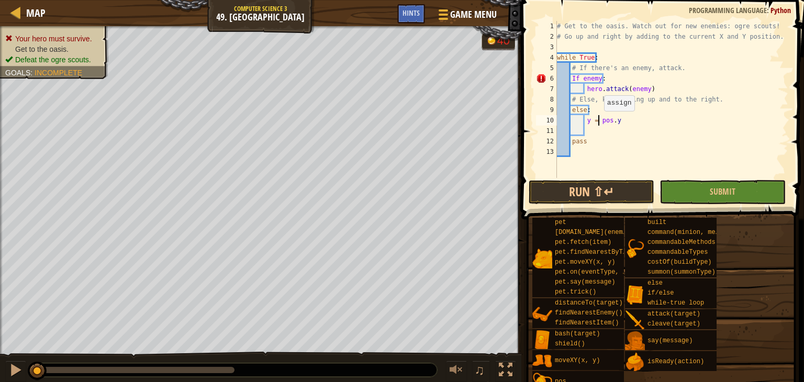
click at [598, 121] on div "# Get to the oasis. Watch out for new enemies: ogre scouts! # Go up and right b…" at bounding box center [671, 110] width 233 height 178
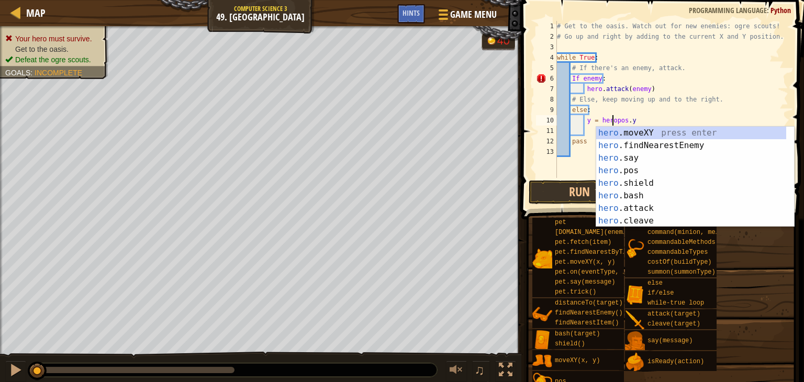
type textarea "y = hero.pos.y"
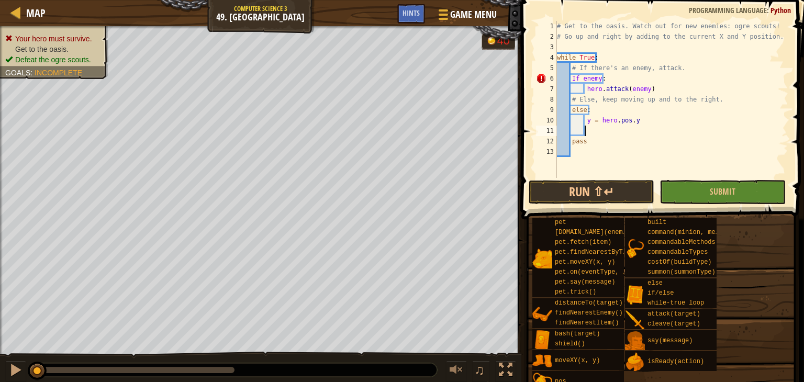
click at [590, 128] on div "# Get to the oasis. Watch out for new enemies: ogre scouts! # Go up and right b…" at bounding box center [671, 110] width 233 height 178
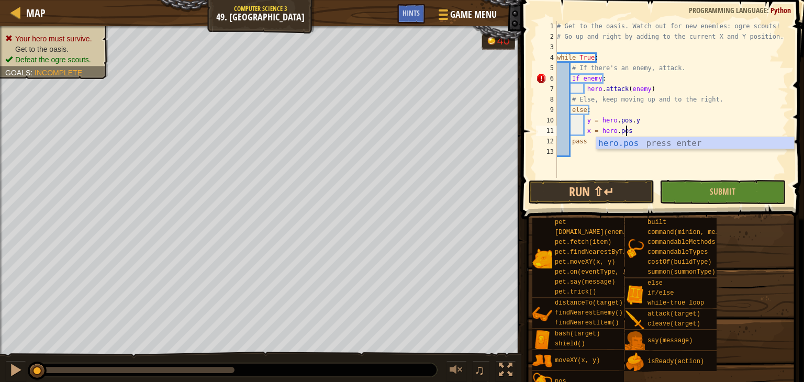
scroll to position [5, 5]
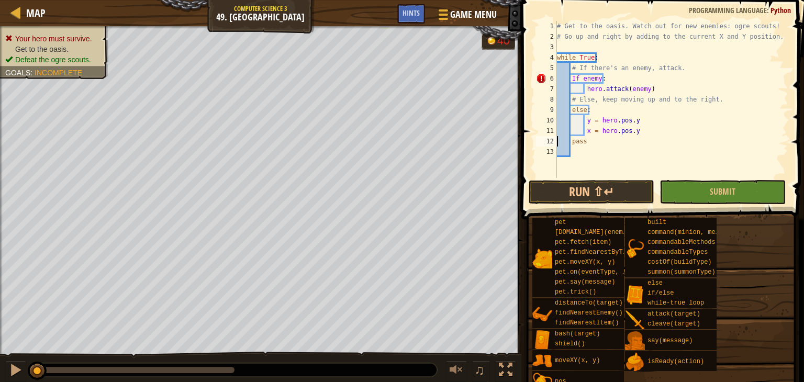
type textarea "x = hero.pos.y"
click at [651, 134] on div "# Get to the oasis. Watch out for new enemies: ogre scouts! # Go up and right b…" at bounding box center [671, 110] width 233 height 178
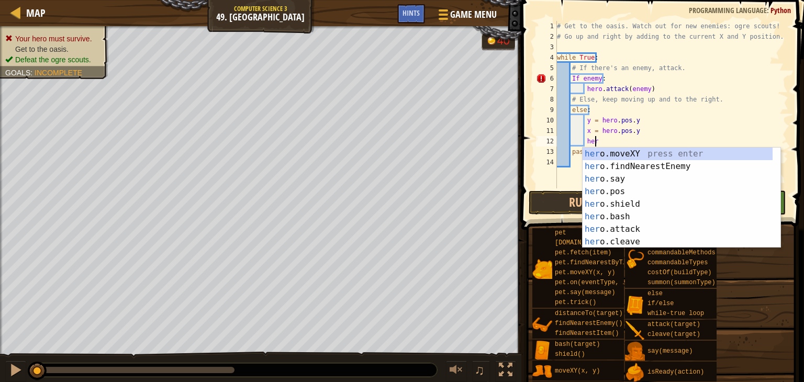
scroll to position [5, 2]
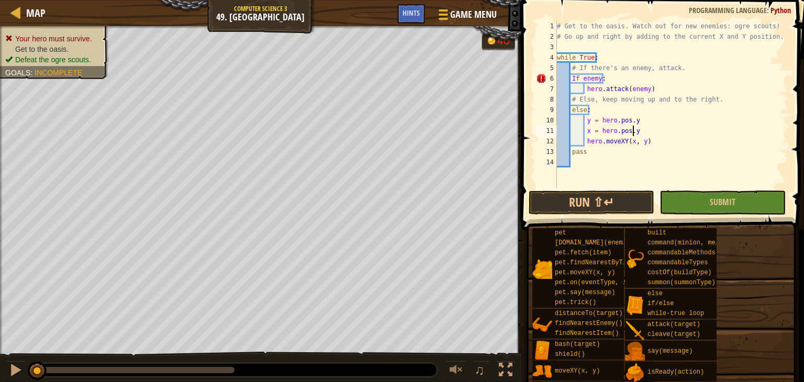
click at [651, 134] on div "# Get to the oasis. Watch out for new enemies: ogre scouts! # Go up and right b…" at bounding box center [671, 115] width 233 height 188
type textarea "x = hero.pos.y"
click at [629, 151] on div "# Get to the oasis. Watch out for new enemies: ogre scouts! # Go up and right b…" at bounding box center [671, 115] width 233 height 188
type textarea "hero.moveXY(x+5, y+5)"
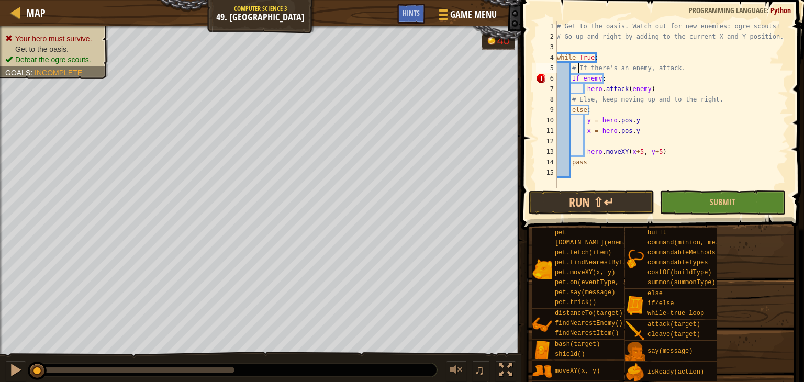
type textarea "while True:"
click at [598, 139] on div "# Get to the oasis. Watch out for new enemies: ogre scouts! # Go up and right b…" at bounding box center [671, 115] width 233 height 188
click at [591, 83] on div "# Get to the oasis. Watch out for new enemies: ogre scouts! # Go up and right b…" at bounding box center [671, 115] width 233 height 188
click at [596, 82] on div "# Get to the oasis. Watch out for new enemies: ogre scouts! # Go up and right b…" at bounding box center [671, 115] width 233 height 188
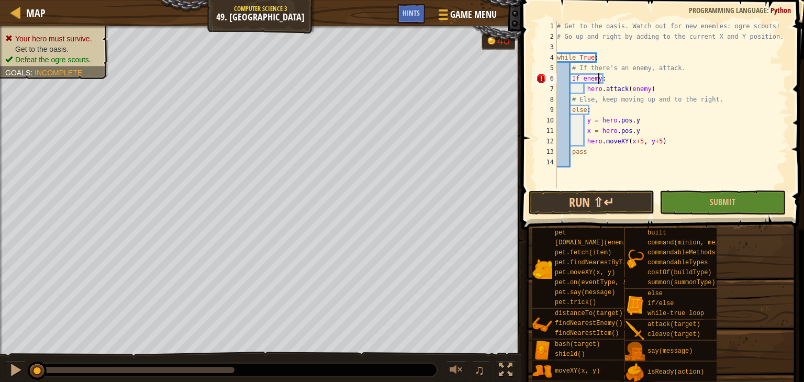
click at [680, 71] on div "# Get to the oasis. Watch out for new enemies: ogre scouts! # Go up and right b…" at bounding box center [671, 115] width 233 height 188
type textarea "# If there's an enemy, attack."
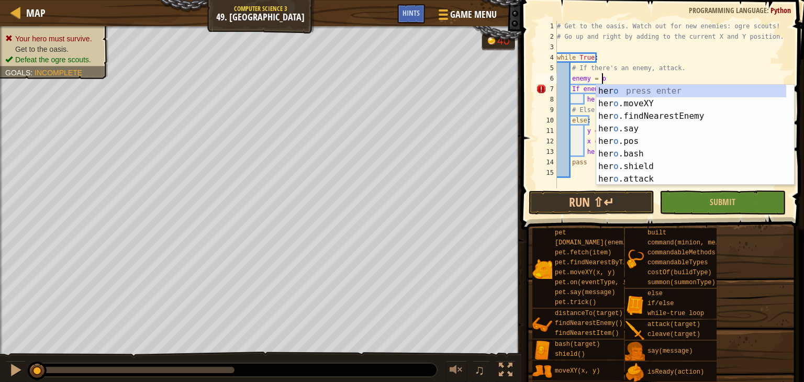
scroll to position [5, 3]
type textarea "enemy = her"
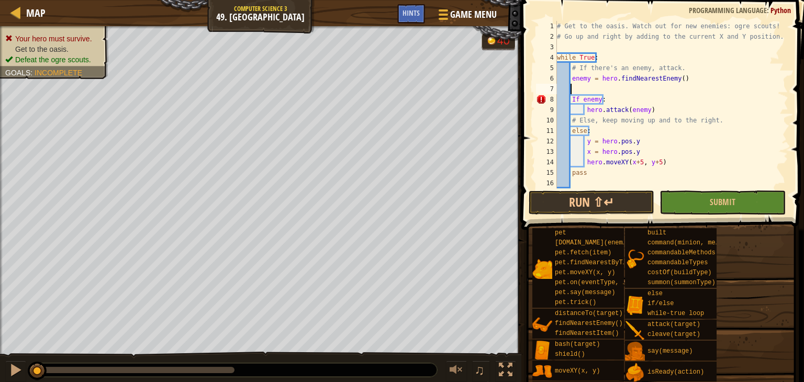
scroll to position [5, 0]
type textarea "If enemy:"
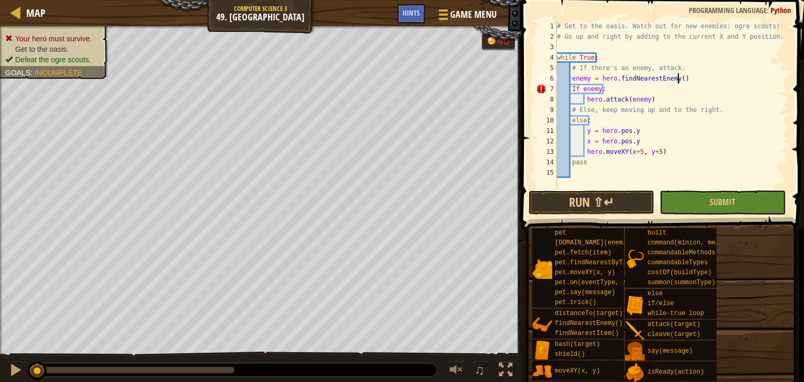
click at [571, 91] on div "# Get to the oasis. Watch out for new enemies: ogre scouts! # Go up and right b…" at bounding box center [671, 115] width 233 height 188
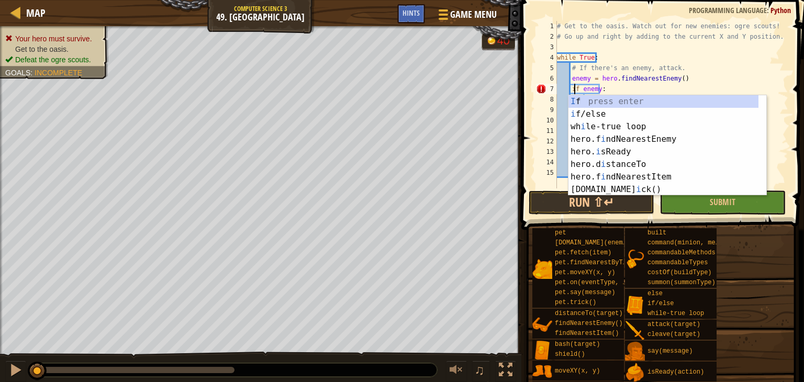
scroll to position [5, 2]
type textarea "if enemy:"
click at [546, 200] on button "Run ⇧↵" at bounding box center [591, 202] width 126 height 24
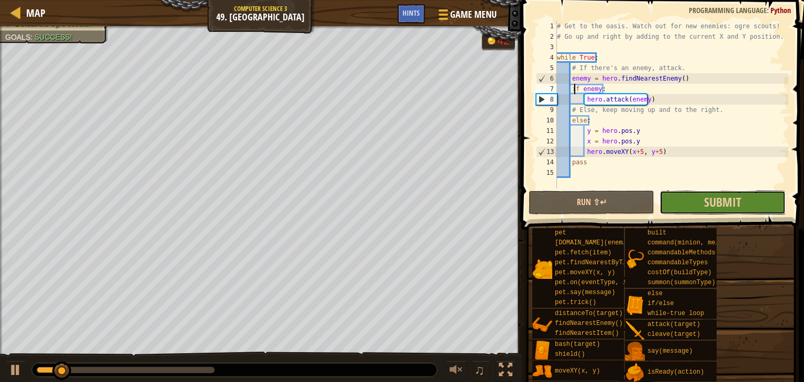
click at [693, 190] on button "Submit" at bounding box center [722, 202] width 126 height 24
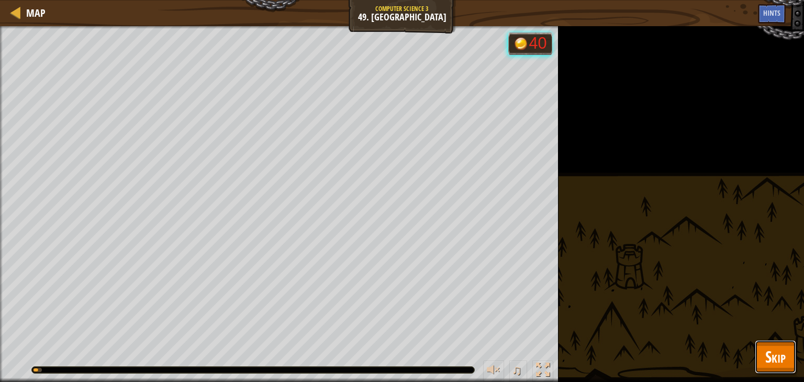
click at [778, 356] on span "Skip" at bounding box center [775, 356] width 20 height 21
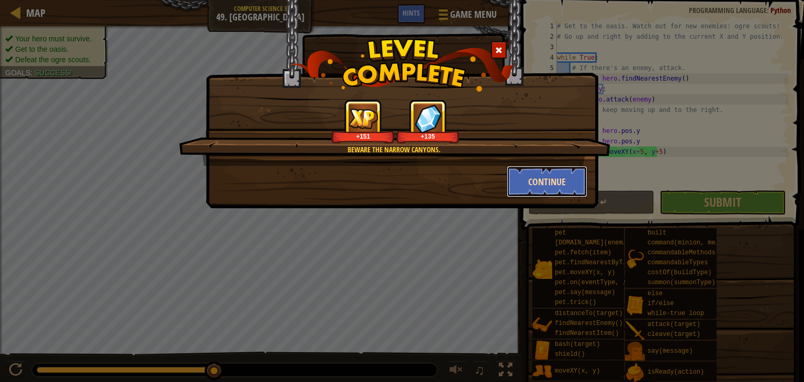
click at [559, 177] on button "Continue" at bounding box center [546, 181] width 81 height 31
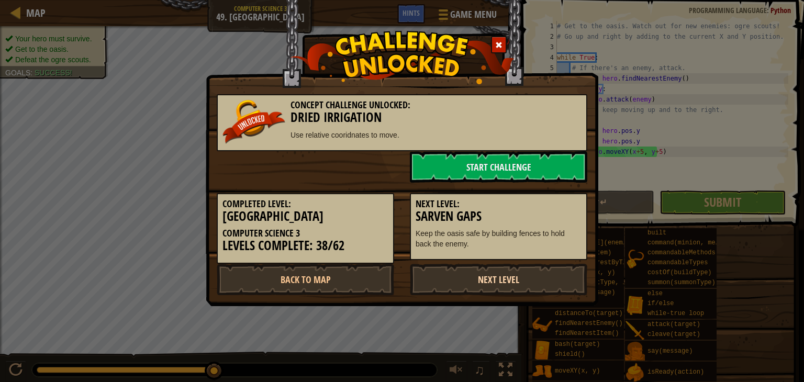
click at [499, 278] on link "Next Level" at bounding box center [498, 279] width 177 height 31
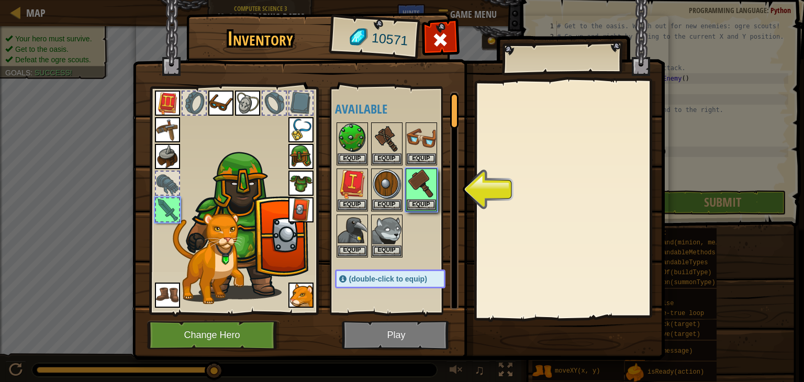
click at [427, 326] on img at bounding box center [398, 170] width 532 height 380
click at [419, 199] on button "Equip" at bounding box center [420, 204] width 29 height 11
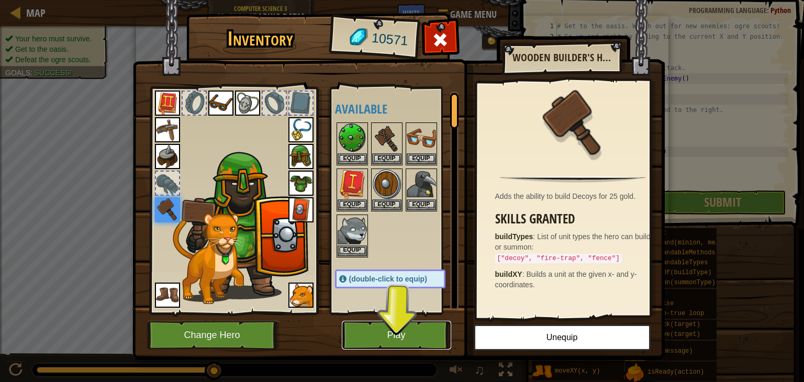
click at [423, 347] on button "Play" at bounding box center [396, 335] width 109 height 29
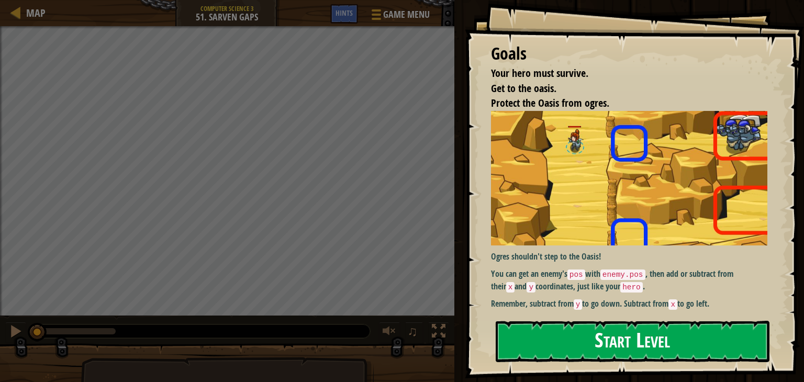
click at [614, 330] on button "Start Level" at bounding box center [632, 341] width 274 height 41
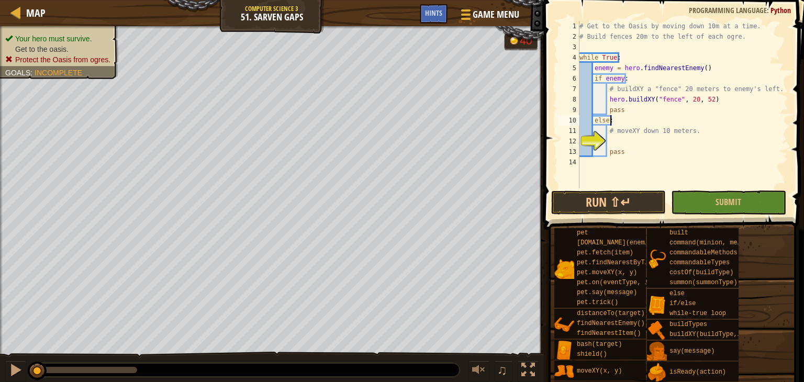
scroll to position [5, 2]
type textarea "# moveXY down 10 meters."
click at [663, 141] on div "# Get to the Oasis by moving down 10m at a time. # Build fences 20m to the left…" at bounding box center [682, 115] width 211 height 188
click at [665, 145] on div "# Get to the Oasis by moving down 10m at a time. # Build fences 20m to the left…" at bounding box center [682, 115] width 211 height 188
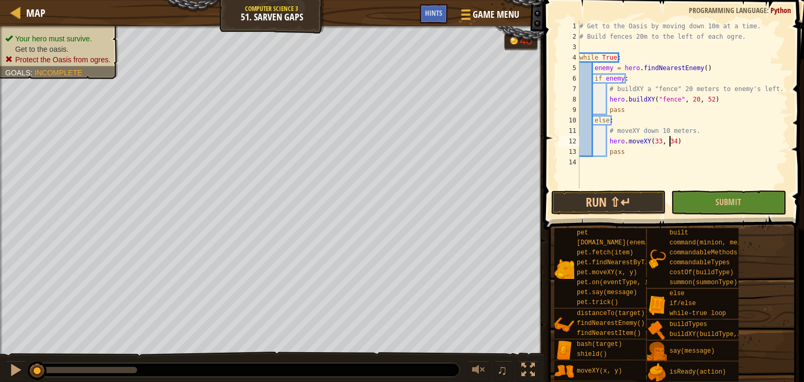
scroll to position [5, 7]
click at [632, 193] on button "Run ⇧↵" at bounding box center [608, 202] width 115 height 24
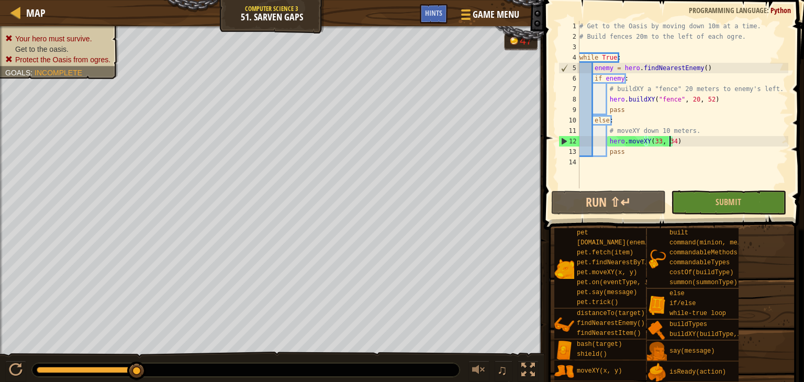
click at [673, 142] on div "# Get to the Oasis by moving down 10m at a time. # Build fences 20m to the left…" at bounding box center [682, 115] width 211 height 188
click at [705, 97] on div "# Get to the Oasis by moving down 10m at a time. # Build fences 20m to the left…" at bounding box center [682, 115] width 211 height 188
type textarea "hero.buildXY("fence", 20,"
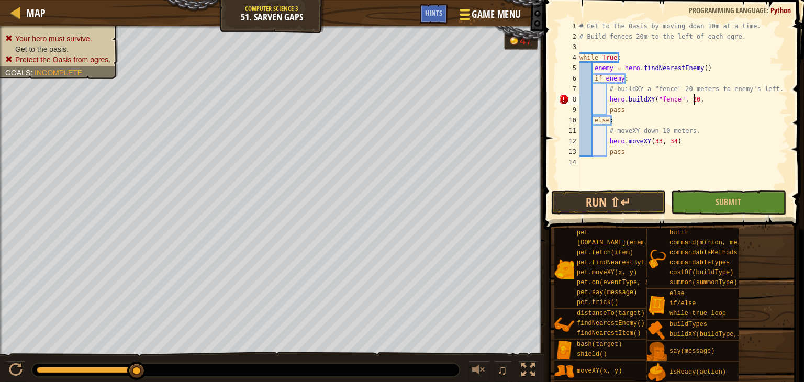
click at [490, 7] on span "Game Menu" at bounding box center [495, 14] width 49 height 14
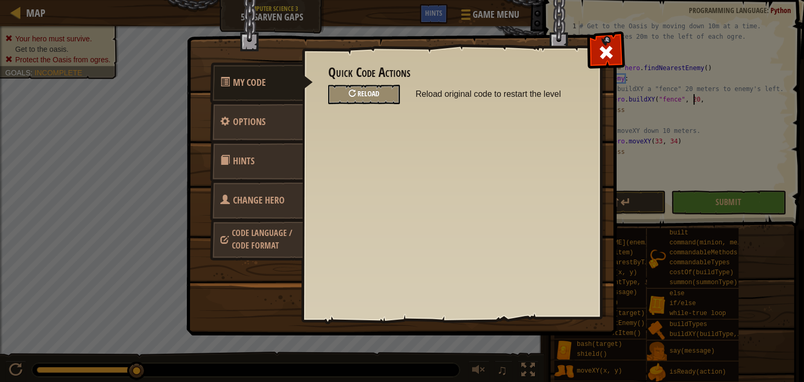
click at [392, 89] on div "Reload" at bounding box center [364, 94] width 72 height 19
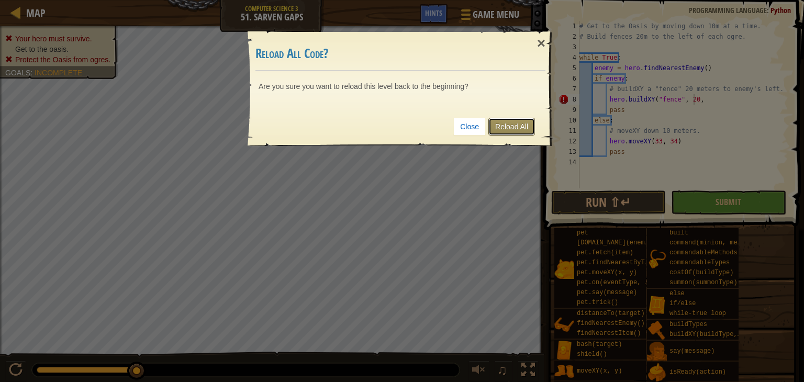
click at [499, 127] on link "Reload All" at bounding box center [511, 127] width 47 height 18
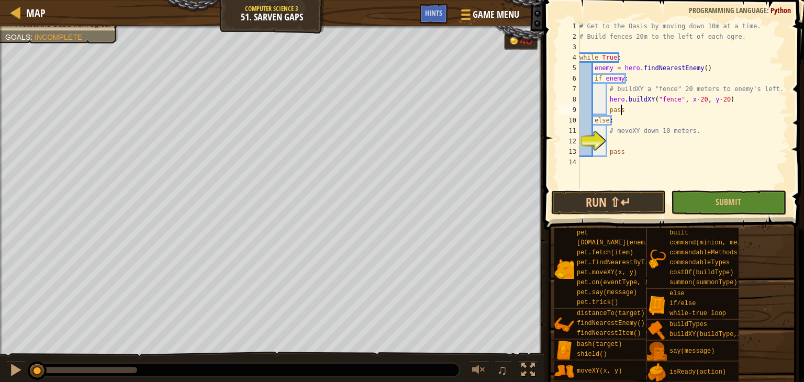
scroll to position [5, 2]
type textarea "# moveXY down 10 meters."
type textarea "hero.moveXY(x-10, y-10)"
click at [606, 223] on span at bounding box center [672, 372] width 253 height 310
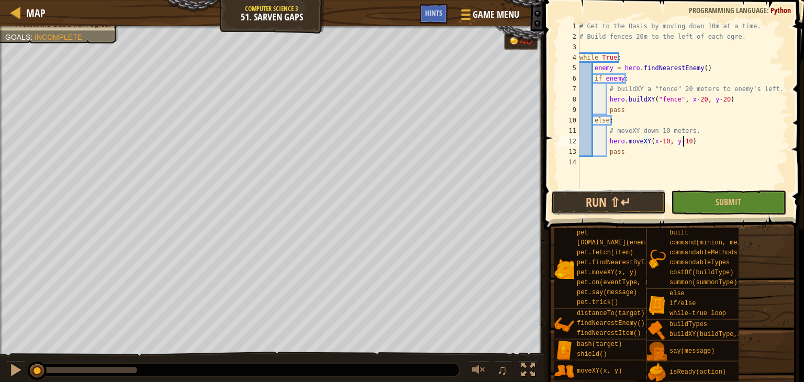
click at [611, 214] on button "Run ⇧↵" at bounding box center [608, 202] width 115 height 24
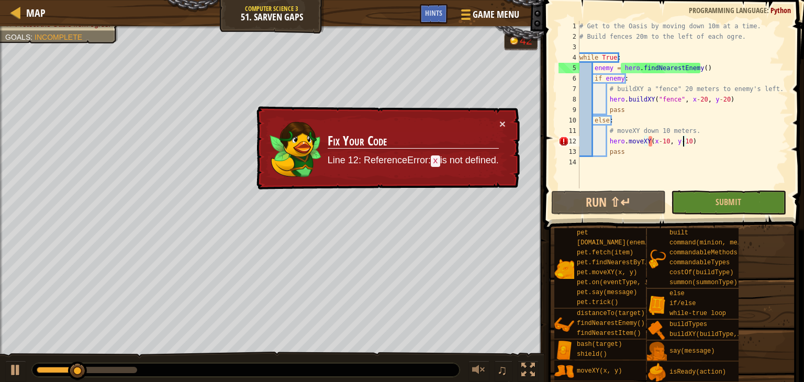
click at [655, 184] on div "# Get to the Oasis by moving down 10m at a time. # Build fences 20m to the left…" at bounding box center [682, 115] width 211 height 188
click at [651, 202] on div "1 2 3 4 5 6 7 8 9 10 11 12 13 14 # Get to the Oasis by moving down 10m at a tim…" at bounding box center [671, 135] width 263 height 261
click at [680, 157] on div "# Get to the Oasis by moving down 10m at a time. # Build fences 20m to the left…" at bounding box center [682, 115] width 211 height 188
click at [704, 109] on div "# Get to the Oasis by moving down 10m at a time. # Build fences 20m to the left…" at bounding box center [682, 115] width 211 height 188
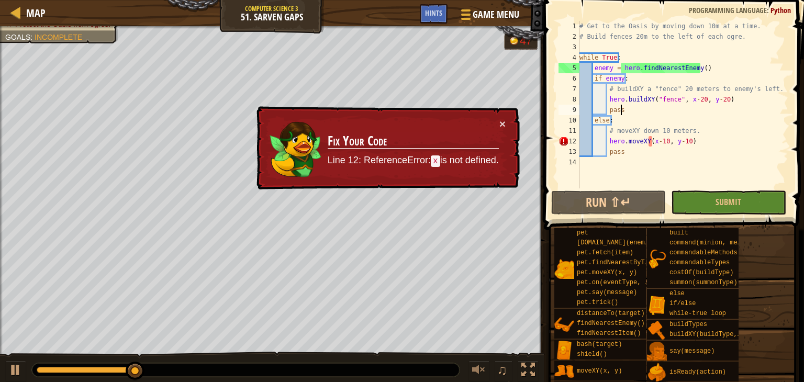
click at [697, 122] on div "# Get to the Oasis by moving down 10m at a time. # Build fences 20m to the left…" at bounding box center [682, 115] width 211 height 188
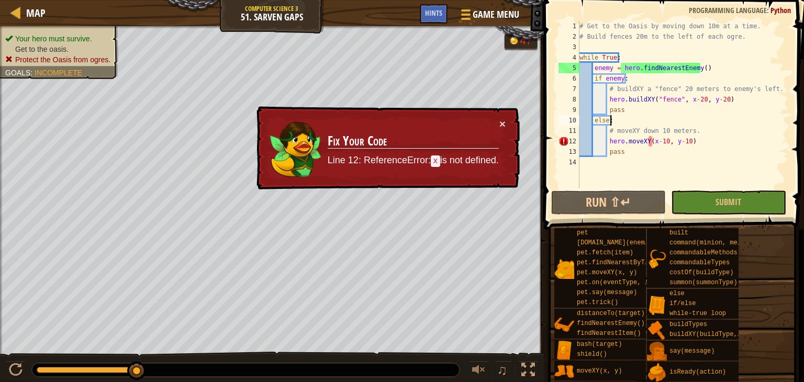
click at [697, 125] on div "# Get to the Oasis by moving down 10m at a time. # Build fences 20m to the left…" at bounding box center [682, 115] width 211 height 188
click at [698, 128] on div "# Get to the Oasis by moving down 10m at a time. # Build fences 20m to the left…" at bounding box center [682, 115] width 211 height 188
click at [639, 124] on div "# Get to the Oasis by moving down 10m at a time. # Build fences 20m to the left…" at bounding box center [682, 115] width 211 height 188
type textarea "else:"
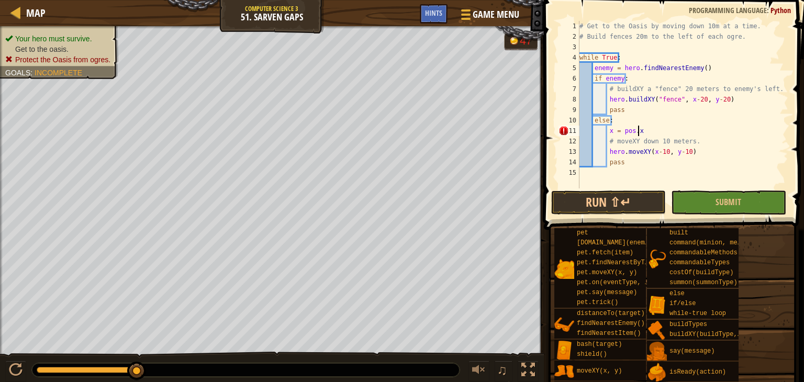
scroll to position [5, 4]
click at [631, 210] on button "Run ⇧↵" at bounding box center [608, 202] width 115 height 24
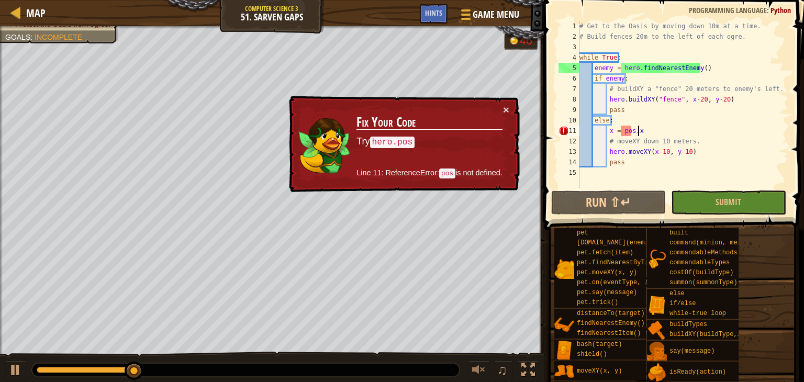
click at [618, 137] on div "# Get to the Oasis by moving down 10m at a time. # Build fences 20m to the left…" at bounding box center [682, 115] width 211 height 188
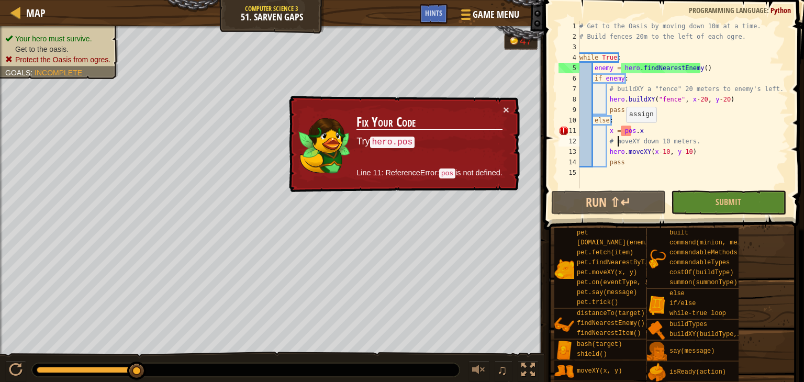
click at [620, 129] on div "# Get to the Oasis by moving down 10m at a time. # Build fences 20m to the left…" at bounding box center [682, 115] width 211 height 188
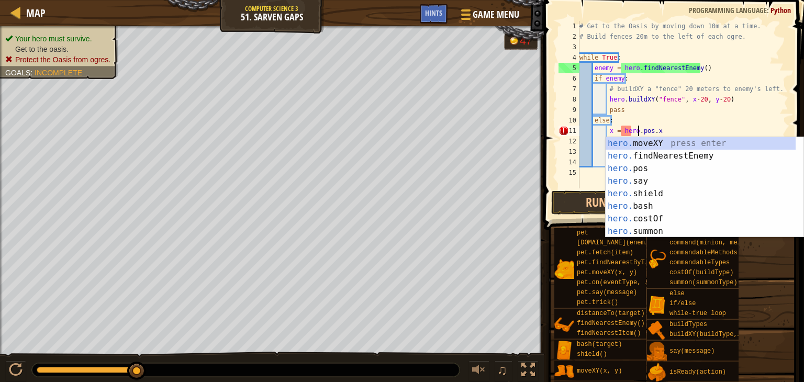
scroll to position [5, 5]
type textarea "x = hero.pos.x"
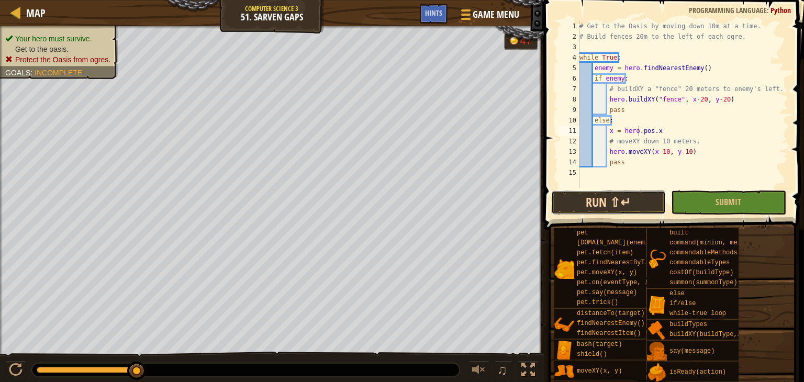
click at [576, 200] on button "Run ⇧↵" at bounding box center [608, 202] width 115 height 24
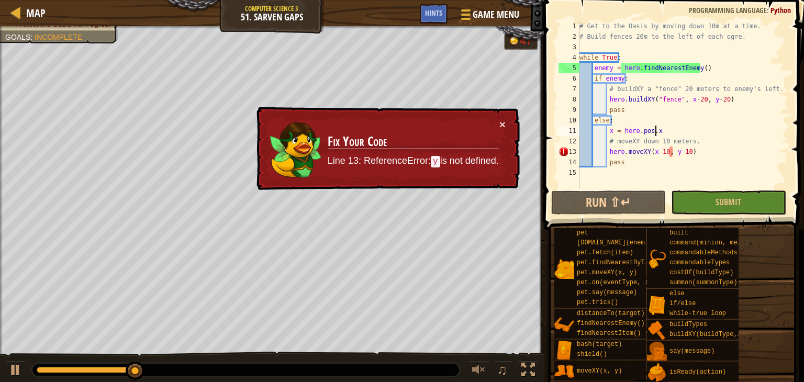
click at [666, 132] on div "# Get to the Oasis by moving down 10m at a time. # Build fences 20m to the left…" at bounding box center [682, 115] width 211 height 188
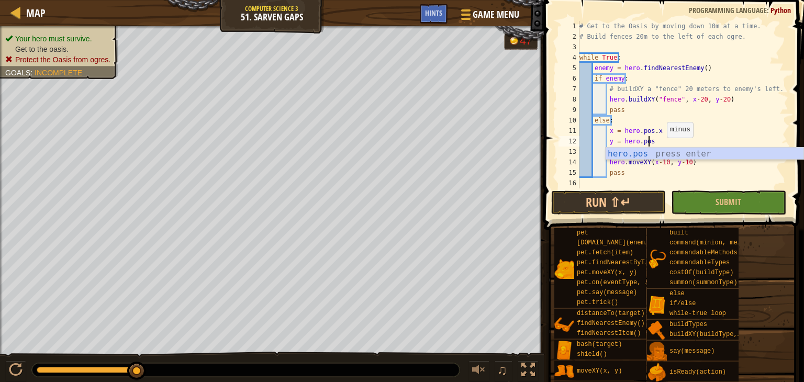
scroll to position [5, 5]
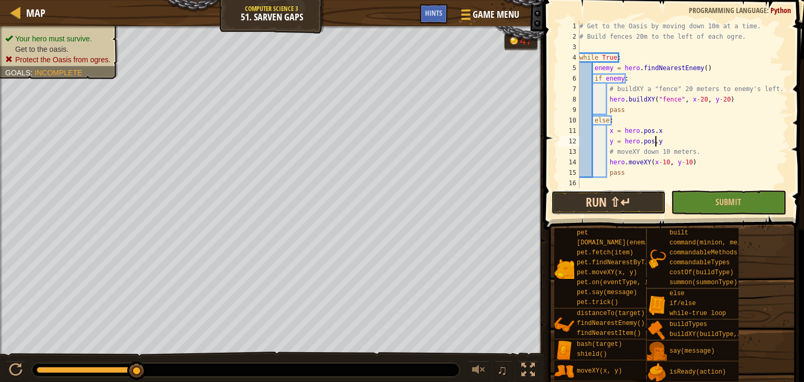
click at [663, 196] on button "Run ⇧↵" at bounding box center [608, 202] width 115 height 24
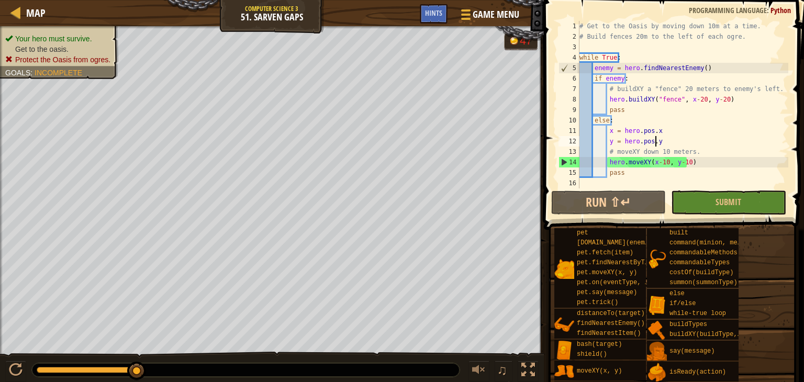
click at [681, 99] on div "# Get to the Oasis by moving down 10m at a time. # Build fences 20m to the left…" at bounding box center [682, 115] width 211 height 188
click at [688, 104] on div "# Get to the Oasis by moving down 10m at a time. # Build fences 20m to the left…" at bounding box center [682, 115] width 211 height 188
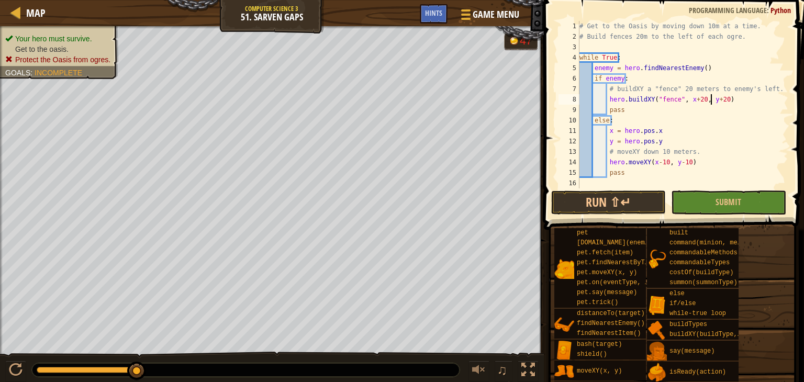
scroll to position [5, 10]
click at [635, 216] on span at bounding box center [674, 100] width 268 height 261
click at [619, 206] on button "Run ⇧↵" at bounding box center [608, 202] width 115 height 24
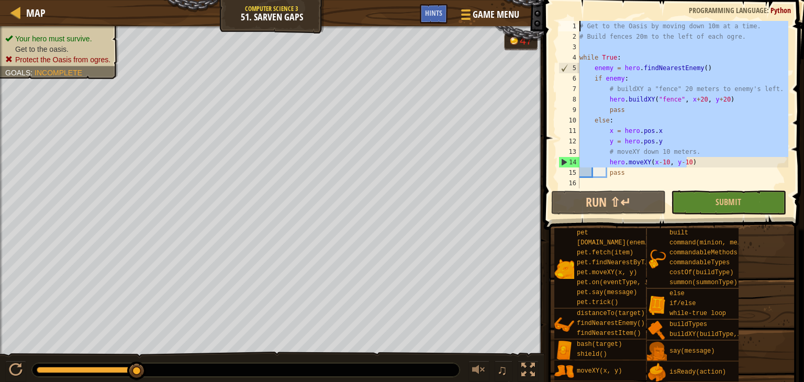
drag, startPoint x: 692, startPoint y: 159, endPoint x: 582, endPoint y: -8, distance: 199.8
click at [582, 0] on html "Map Computer Science 3 51. Sarven Gaps Game Menu Done Hints 1 ההההההההההההההההה…" at bounding box center [402, 0] width 804 height 0
type textarea "# Get to the Oasis by moving down 10m at a time. # Build fences 20m to the left…"
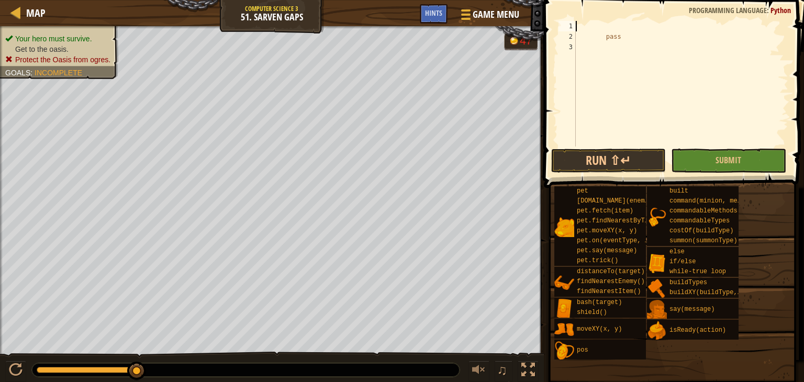
scroll to position [5, 0]
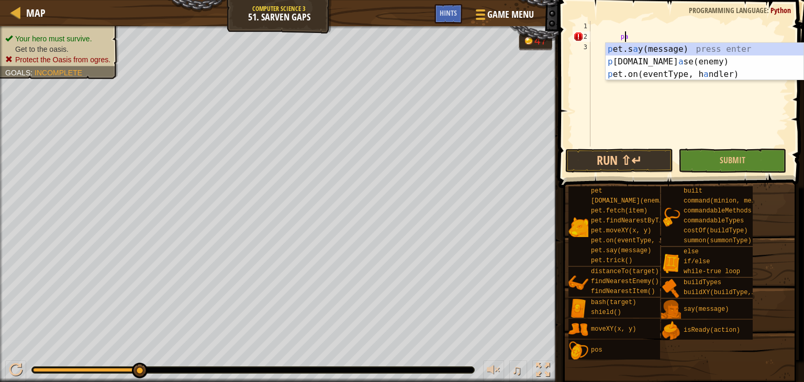
type textarea "p"
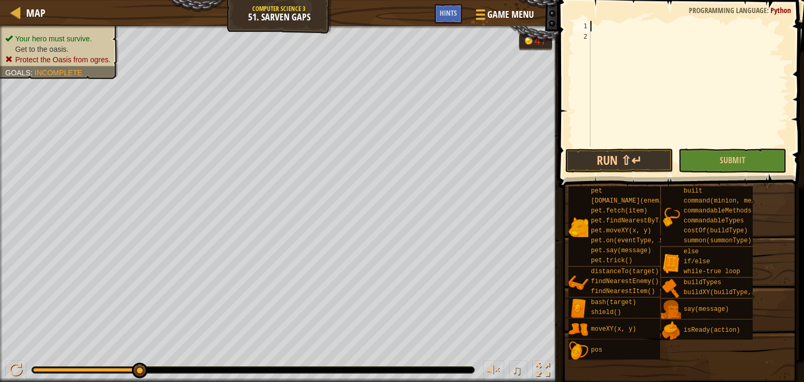
paste textarea "pass`Preformatted text`"
type textarea "pass`Preformatted text`"
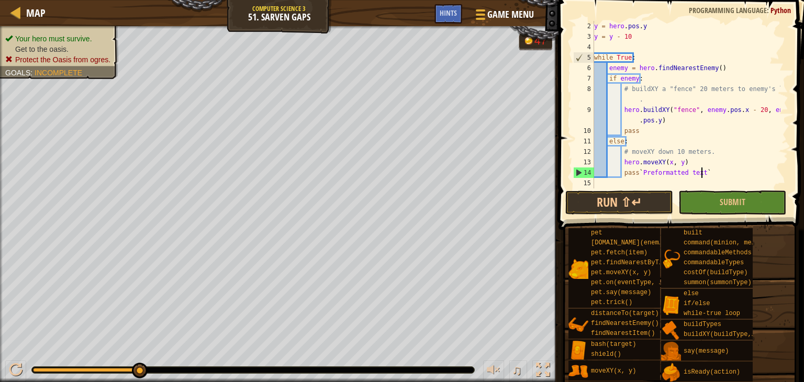
scroll to position [10, 0]
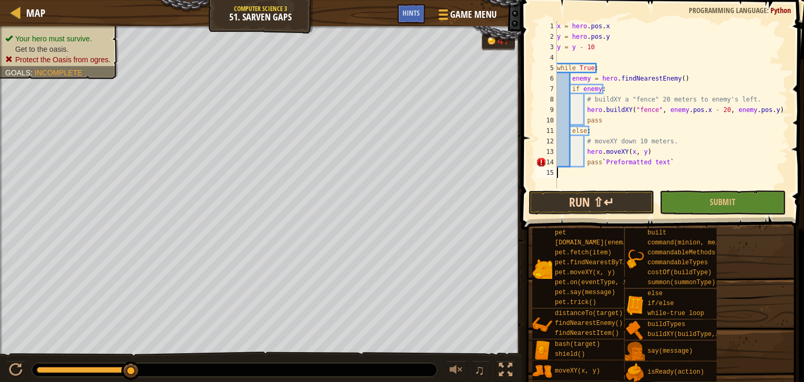
drag, startPoint x: 604, startPoint y: 184, endPoint x: 606, endPoint y: 195, distance: 11.2
click at [604, 191] on div "pass`Preformatted text` 1 2 3 4 5 6 7 8 9 10 11 12 13 14 15 x = hero . pos . x …" at bounding box center [661, 135] width 286 height 261
click at [607, 197] on button "Run ⇧↵" at bounding box center [591, 202] width 126 height 24
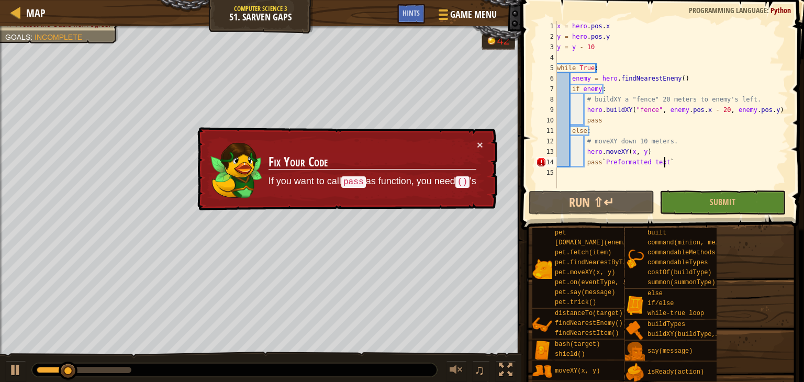
click at [669, 161] on div "x = hero . pos . x y = hero . pos . y y = y - 10 while True : enemy = hero . fi…" at bounding box center [671, 115] width 233 height 188
drag, startPoint x: 803, startPoint y: 60, endPoint x: 803, endPoint y: -46, distance: 105.7
click at [803, 0] on html "Map Computer Science 3 51. Sarven Gaps Game Menu Done Hints 1 ההההההההההההההההה…" at bounding box center [402, 0] width 804 height 0
click at [695, 165] on div "x = hero . pos . x y = hero . pos . y y = y - 10 while True : enemy = hero . fi…" at bounding box center [671, 104] width 233 height 167
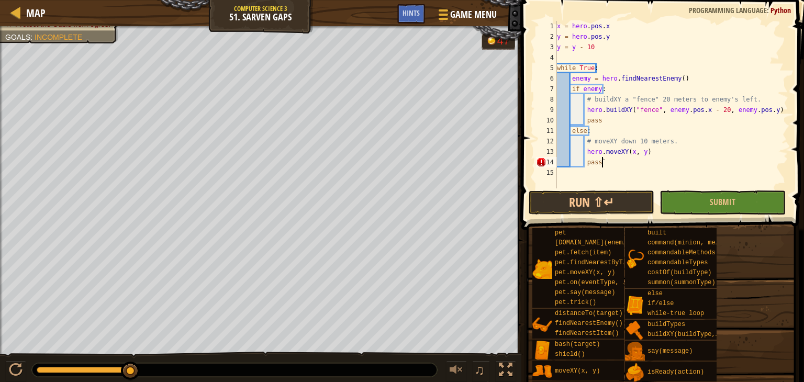
type textarea "pass"
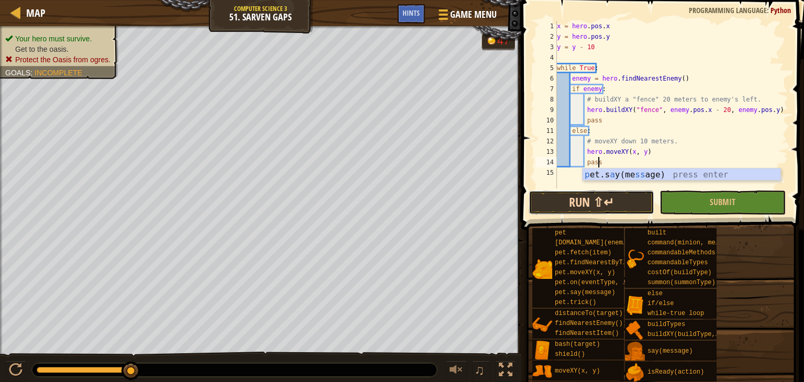
click at [642, 206] on button "Run ⇧↵" at bounding box center [591, 202] width 126 height 24
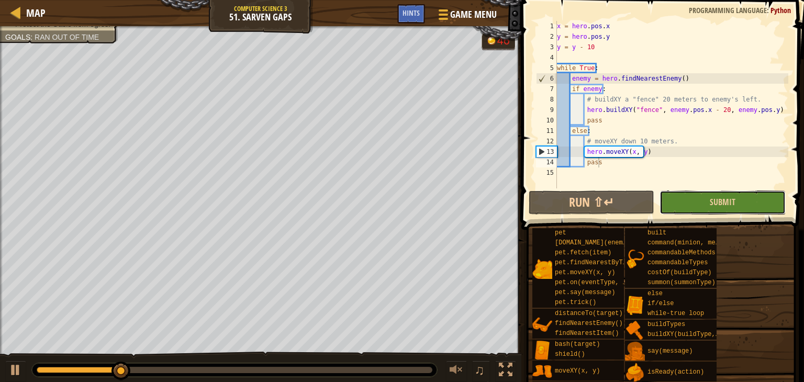
click at [674, 202] on button "Submit" at bounding box center [722, 202] width 126 height 24
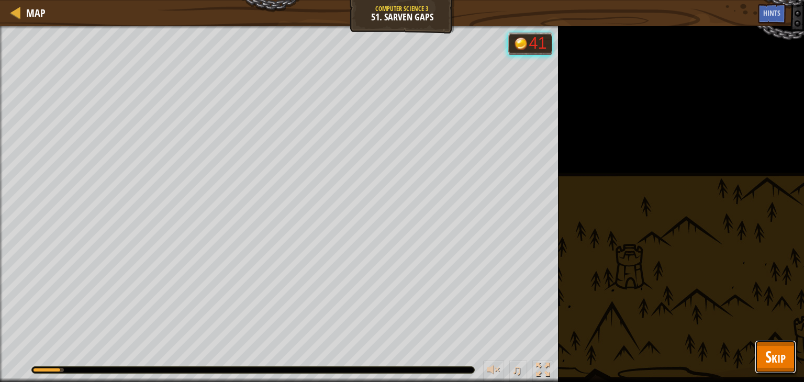
click at [760, 361] on button "Skip" at bounding box center [774, 356] width 41 height 33
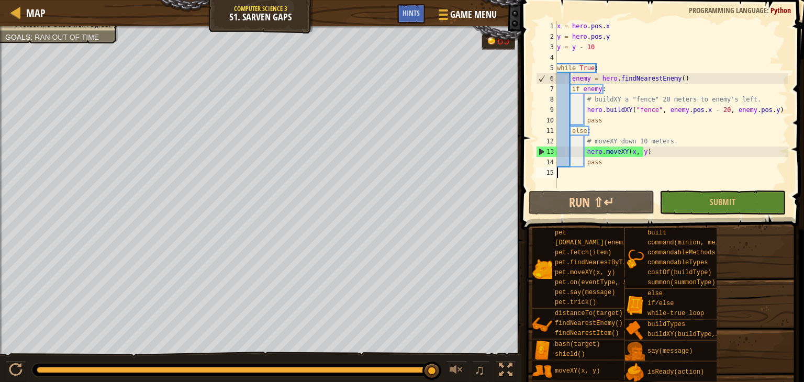
drag, startPoint x: 646, startPoint y: 172, endPoint x: 641, endPoint y: 168, distance: 6.0
click at [641, 168] on div "x = hero . pos . x y = hero . pos . y y = y - 10 while True : enemy = hero . fi…" at bounding box center [671, 115] width 233 height 188
click at [643, 163] on div "x = hero . pos . x y = hero . pos . y y = y - 10 while True : enemy = hero . fi…" at bounding box center [671, 115] width 233 height 188
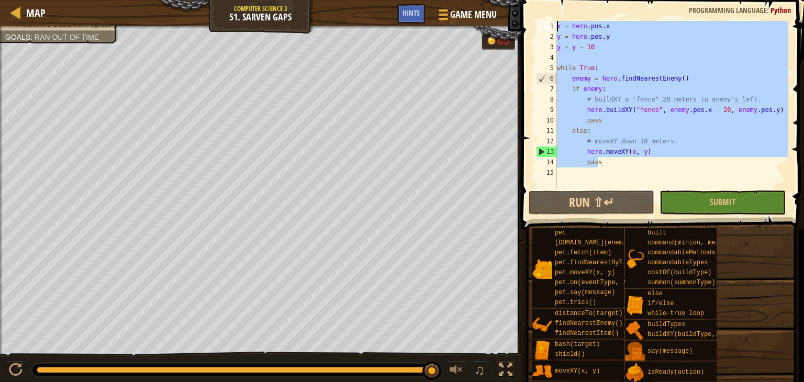
drag, startPoint x: 643, startPoint y: 163, endPoint x: 529, endPoint y: -22, distance: 217.9
click at [529, 0] on html "Map Computer Science 3 51. Sarven Gaps Game Menu Done Hints 1 ההההההההההההההההה…" at bounding box center [402, 0] width 804 height 0
type textarea "x = hero.pos.x y = hero.pos.y"
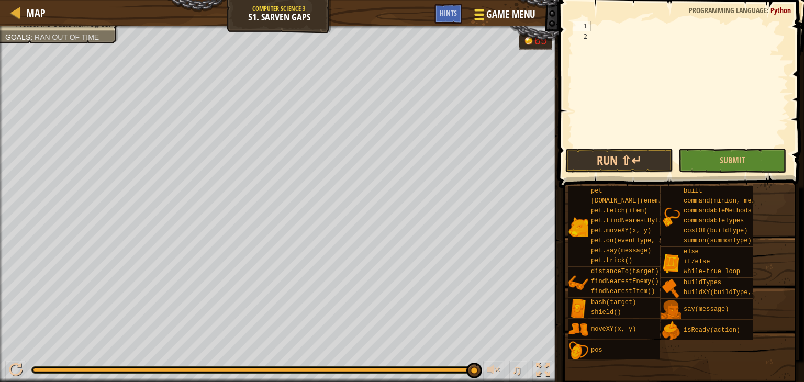
click at [529, 25] on button "Game Menu" at bounding box center [503, 17] width 76 height 26
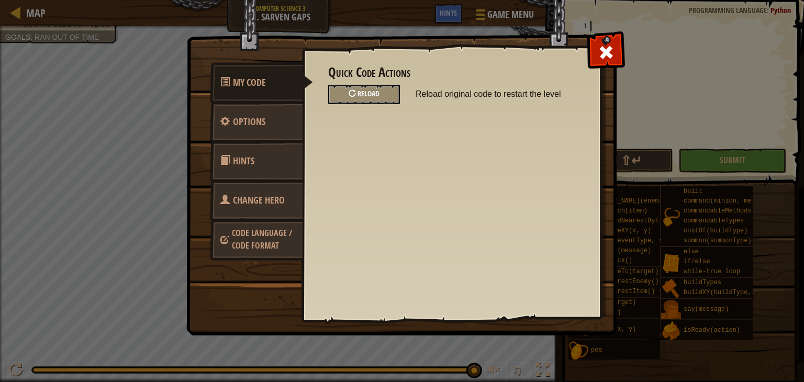
click at [391, 93] on div "Reload" at bounding box center [364, 94] width 72 height 19
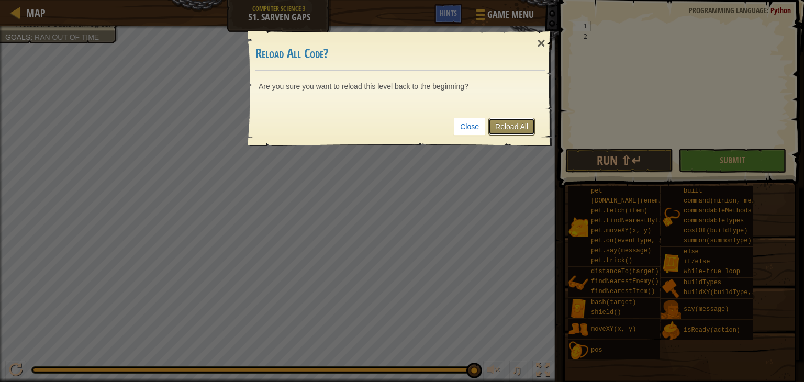
click at [526, 131] on link "Reload All" at bounding box center [511, 127] width 47 height 18
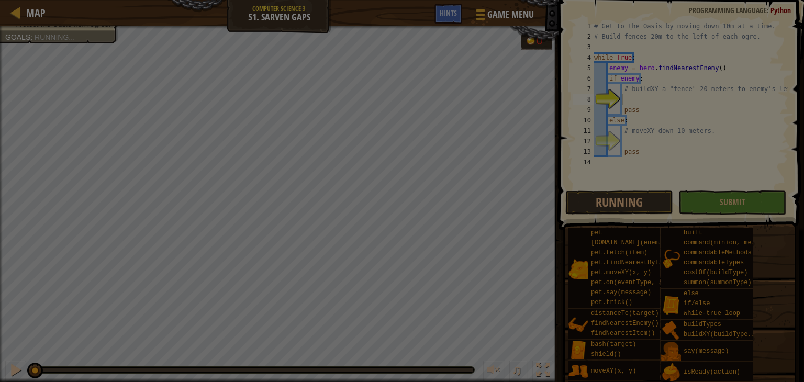
scroll to position [0, 0]
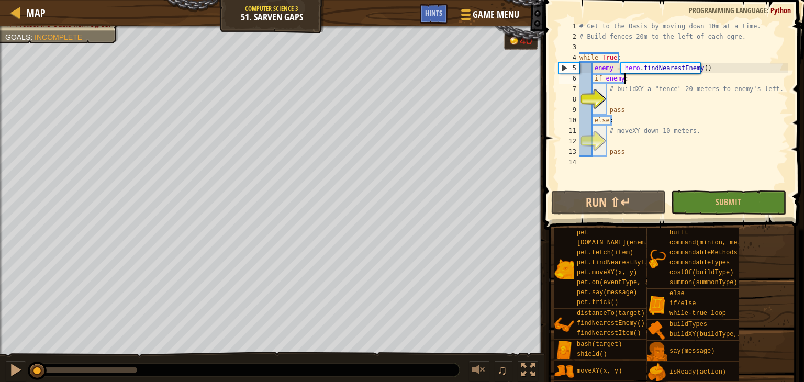
click at [629, 78] on div "# Get to the Oasis by moving down 10m at a time. # Build fences 20m to the left…" at bounding box center [682, 115] width 211 height 188
type textarea "if enemy:"
click at [647, 97] on div "# Get to the Oasis by moving down 10m at a time. # Build fences 20m to the left…" at bounding box center [682, 115] width 211 height 188
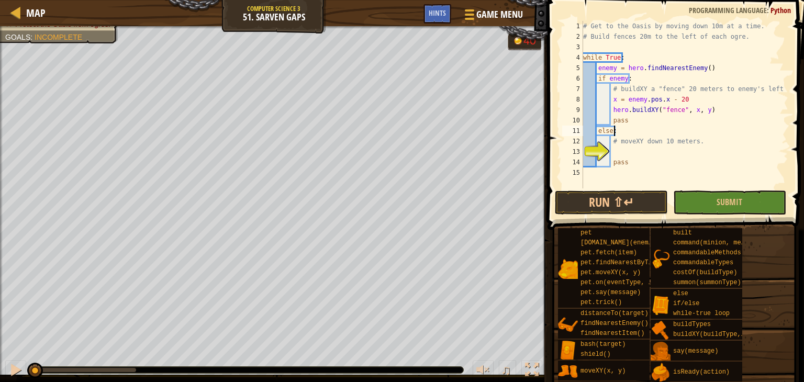
scroll to position [5, 2]
type textarea "x = enemy.pos.x - 20"
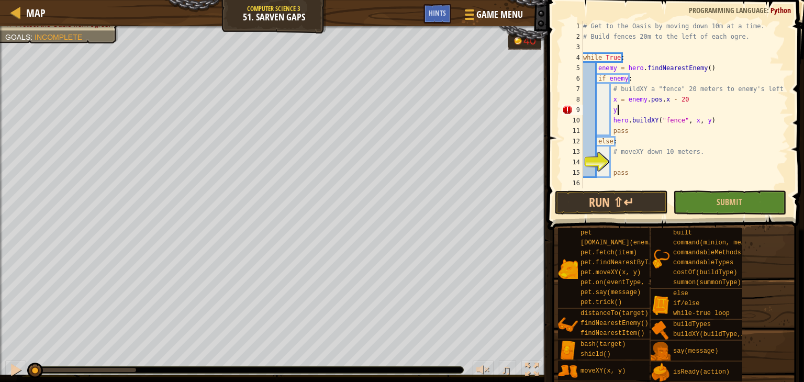
type textarea "y"
type textarea "# moveXY down 10 meters."
type textarea "pass"
type textarea "m"
type textarea "# moveXY down 10 meters."
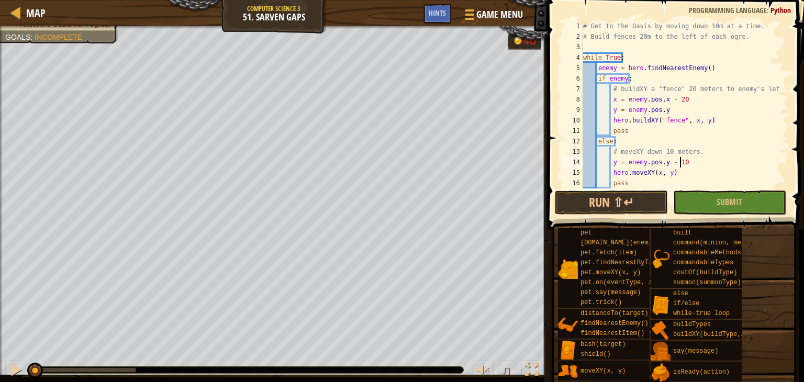
scroll to position [5, 6]
click at [610, 208] on button "Run ⇧↵" at bounding box center [611, 202] width 113 height 24
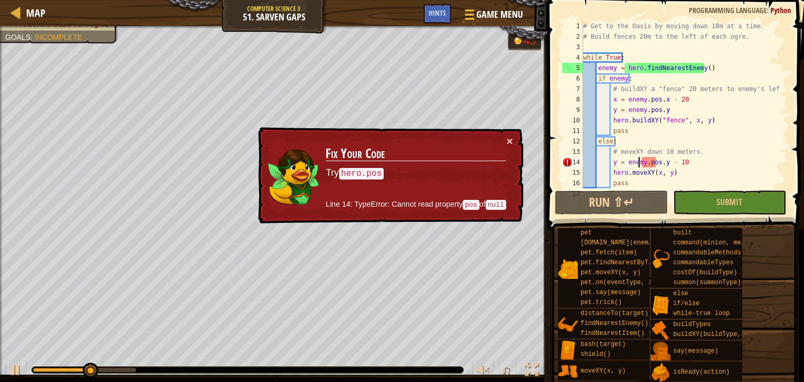
click at [639, 164] on div "# Get to the Oasis by moving down 10m at a time. # Build fences 20m to the left…" at bounding box center [680, 115] width 199 height 188
click at [644, 157] on div "# Get to the Oasis by moving down 10m at a time. # Build fences 20m to the left…" at bounding box center [680, 115] width 199 height 188
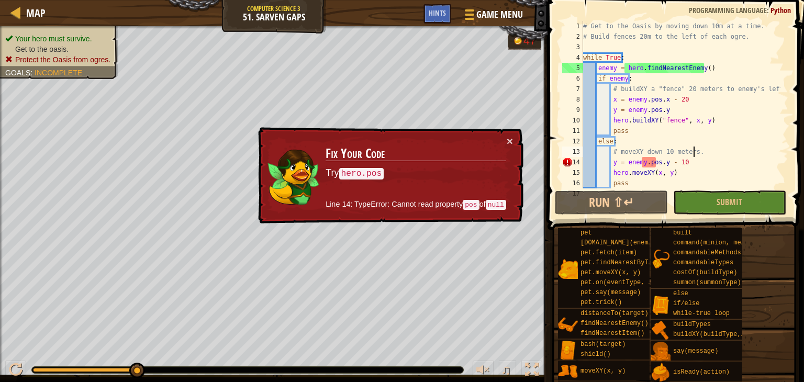
click at [702, 146] on div "# Get to the Oasis by moving down 10m at a time. # Build fences 20m to the left…" at bounding box center [680, 115] width 199 height 188
click at [702, 146] on div "# Get to the Oasis by moving down 10m at a time. # Build fences 20m to the left…" at bounding box center [680, 104] width 199 height 167
click at [701, 157] on div "# Get to the Oasis by moving down 10m at a time. # Build fences 20m to the left…" at bounding box center [680, 115] width 199 height 188
drag, startPoint x: 699, startPoint y: 153, endPoint x: 707, endPoint y: 130, distance: 24.2
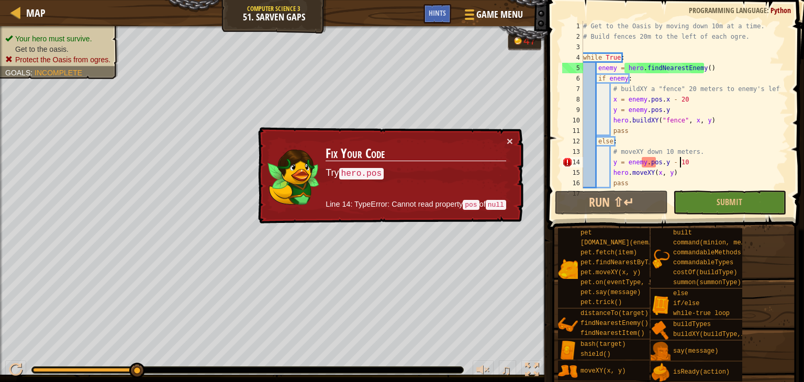
click at [707, 130] on div "# Get to the Oasis by moving down 10m at a time. # Build fences 20m to the left…" at bounding box center [680, 115] width 199 height 188
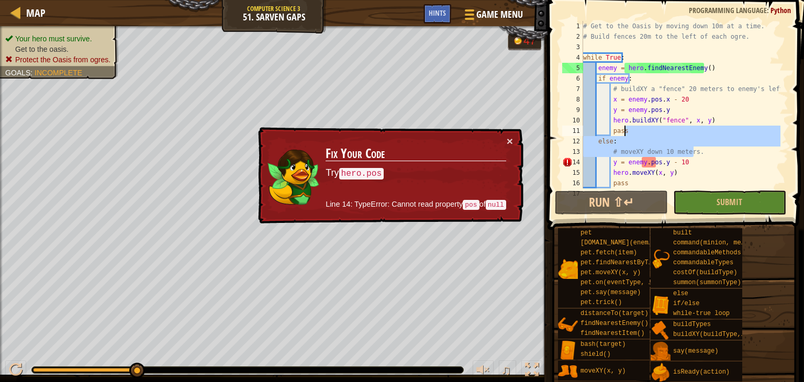
click at [704, 153] on div "# Get to the Oasis by moving down 10m at a time. # Build fences 20m to the left…" at bounding box center [680, 104] width 199 height 167
type textarea "# moveXY down 10 meters."
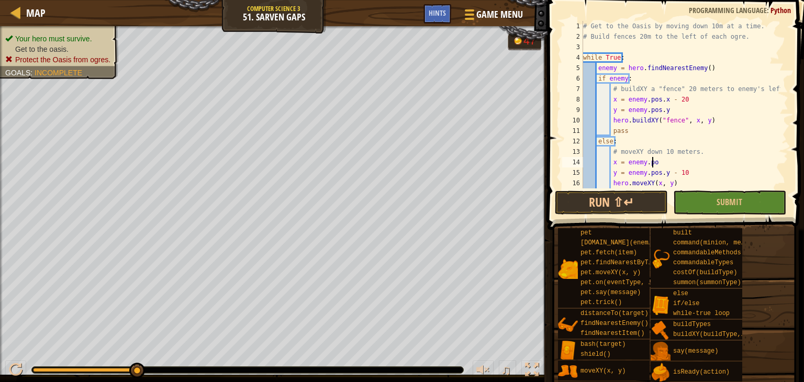
scroll to position [5, 5]
click at [626, 202] on button "Run ⇧↵" at bounding box center [611, 202] width 113 height 24
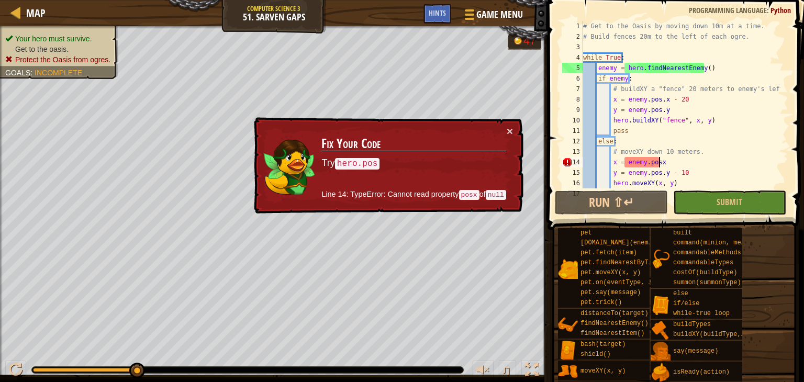
click at [651, 163] on div "# Get to the Oasis by moving down 10m at a time. # Build fences 20m to the left…" at bounding box center [680, 115] width 199 height 188
click at [655, 160] on div "# Get to the Oasis by moving down 10m at a time. # Build fences 20m to the left…" at bounding box center [680, 115] width 199 height 188
click at [688, 166] on div "# Get to the Oasis by moving down 10m at a time. # Build fences 20m to the left…" at bounding box center [680, 104] width 199 height 167
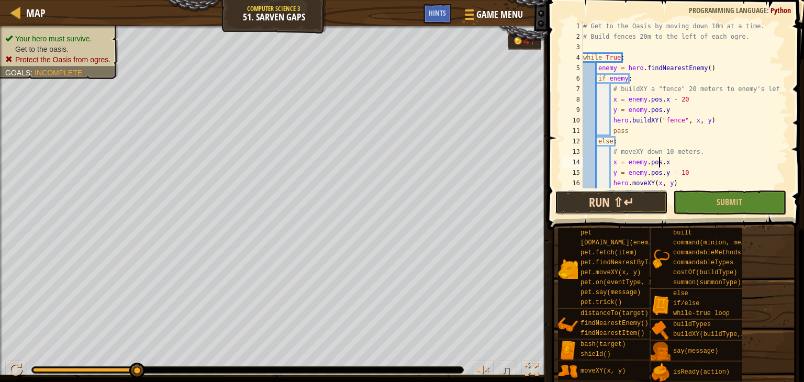
click at [632, 197] on button "Run ⇧↵" at bounding box center [611, 202] width 113 height 24
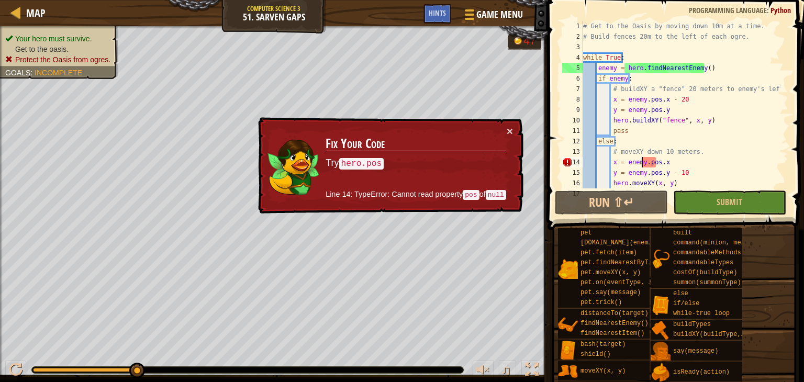
click at [642, 165] on div "# Get to the Oasis by moving down 10m at a time. # Build fences 20m to the left…" at bounding box center [680, 115] width 199 height 188
click at [682, 157] on div "# Get to the Oasis by moving down 10m at a time. # Build fences 20m to the left…" at bounding box center [680, 115] width 199 height 188
click at [651, 160] on div "# Get to the Oasis by moving down 10m at a time. # Build fences 20m to the left…" at bounding box center [680, 115] width 199 height 188
click at [670, 160] on div "# Get to the Oasis by moving down 10m at a time. # Build fences 20m to the left…" at bounding box center [680, 115] width 199 height 188
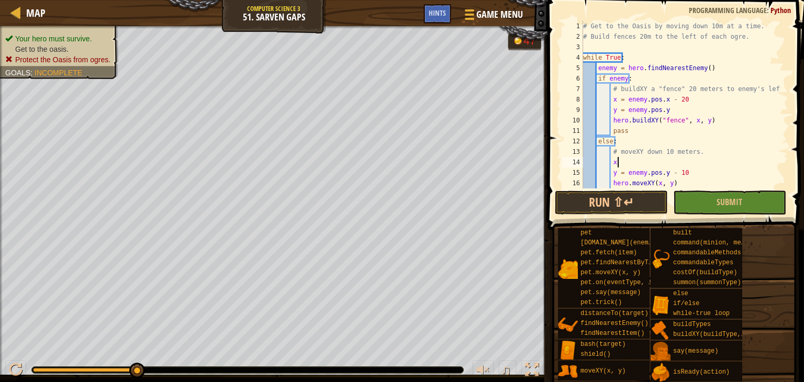
type textarea "x"
click at [621, 206] on button "Run ⇧↵" at bounding box center [611, 202] width 113 height 24
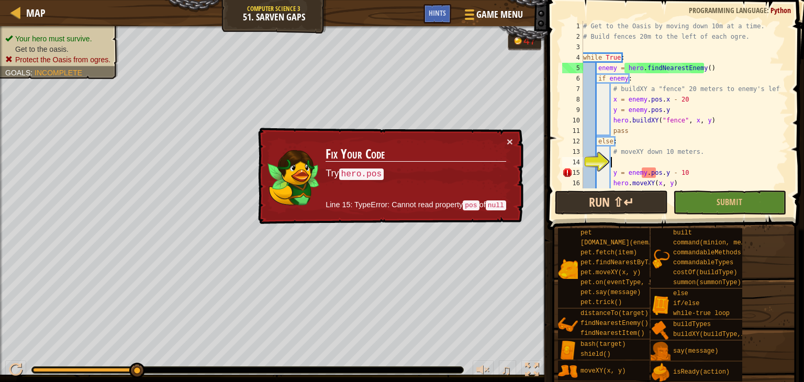
type textarea "y"
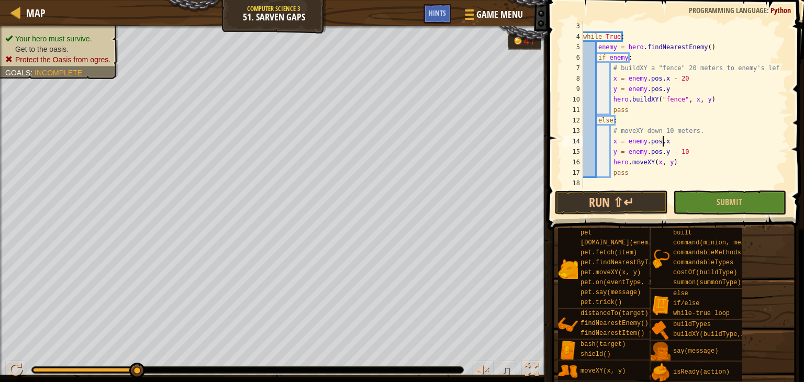
scroll to position [20, 0]
click at [686, 150] on div "# Build fences 20m to the left of each ogre. while True : enemy = hero . findNe…" at bounding box center [680, 105] width 199 height 188
click at [620, 195] on button "Run ⇧↵" at bounding box center [611, 202] width 113 height 24
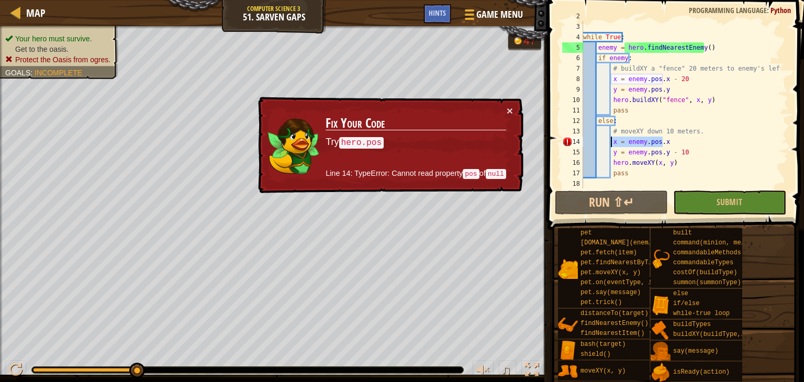
drag, startPoint x: 666, startPoint y: 140, endPoint x: 612, endPoint y: 141, distance: 54.4
click at [612, 141] on div "# Build fences 20m to the left of each ogre. while True : enemy = hero . findNe…" at bounding box center [680, 105] width 199 height 188
type textarea "x = enemy.pos.x"
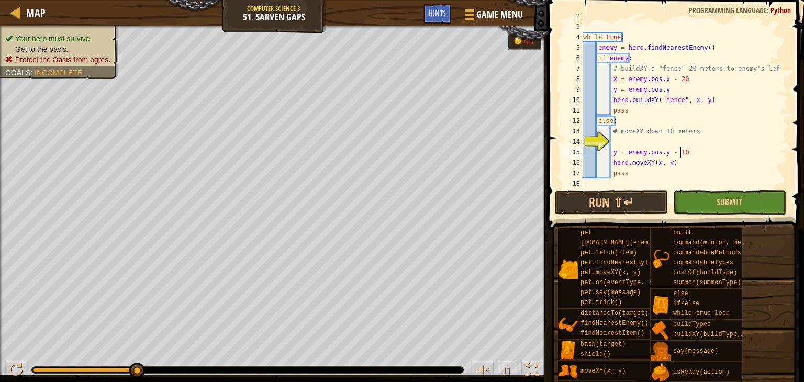
click at [684, 155] on div "# Build fences 20m to the left of each ogre. while True : enemy = hero . findNe…" at bounding box center [680, 105] width 199 height 188
type textarea "y = enemy.pos.y - 10"
paste textarea "x = enemy.pos.x"
click at [615, 201] on button "Run ⇧↵" at bounding box center [611, 202] width 113 height 24
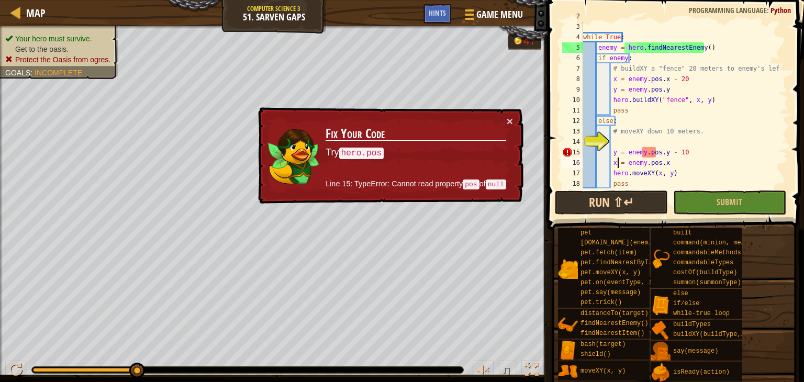
type textarea "y = enemy.pos.y - 10"
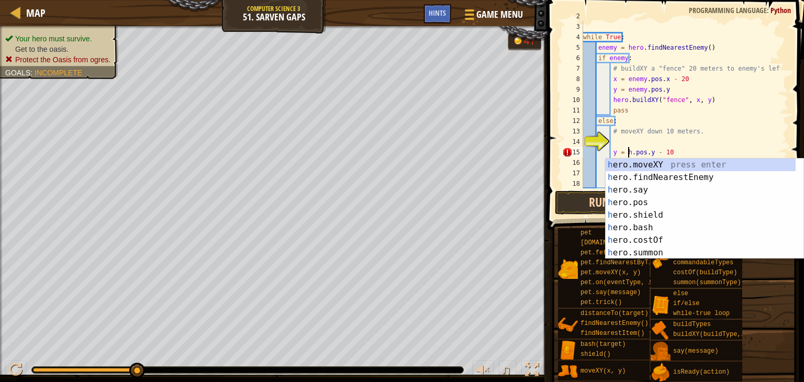
scroll to position [5, 4]
type textarea "y = hero.pos.y - 10"
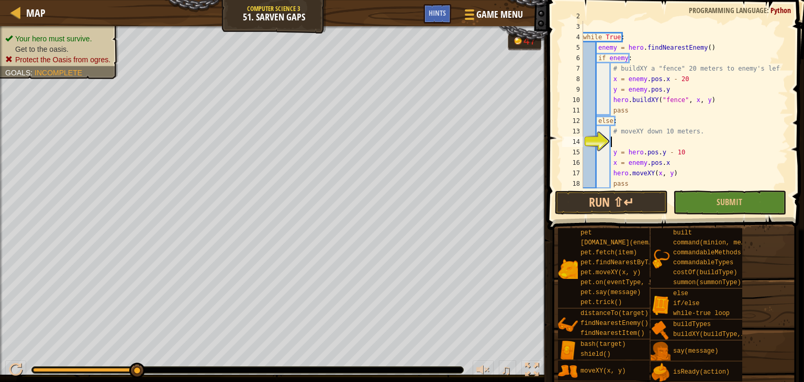
click at [676, 137] on div "# Build fences 20m to the left of each ogre. while True : enemy = hero . findNe…" at bounding box center [680, 105] width 199 height 188
click at [642, 164] on div "# Build fences 20m to the left of each ogre. while True : enemy = hero . findNe…" at bounding box center [680, 105] width 199 height 188
click at [627, 195] on button "Run ⇧↵" at bounding box center [611, 202] width 113 height 24
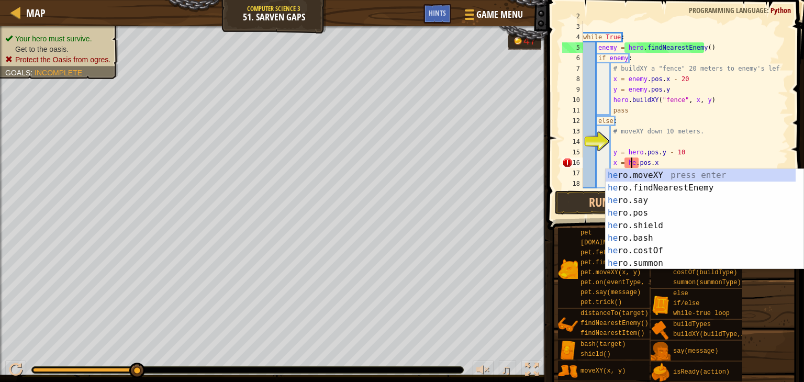
scroll to position [5, 4]
type textarea "x = hero.pos.x"
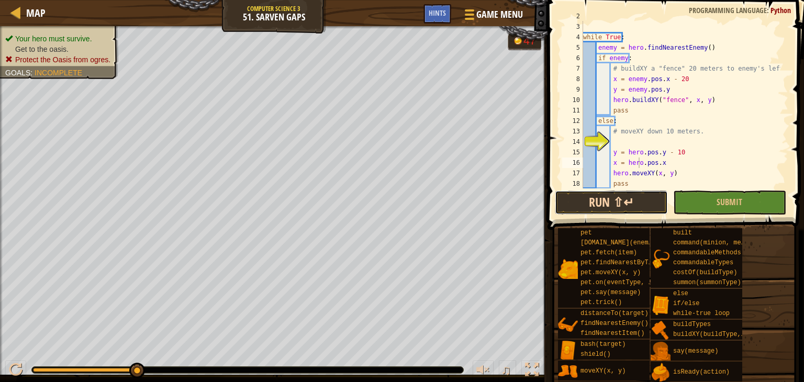
click at [569, 212] on button "Run ⇧↵" at bounding box center [611, 202] width 113 height 24
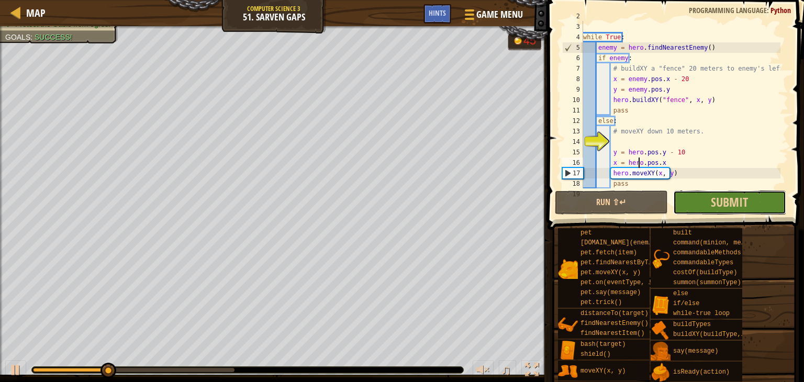
click at [689, 200] on button "Submit" at bounding box center [729, 202] width 113 height 24
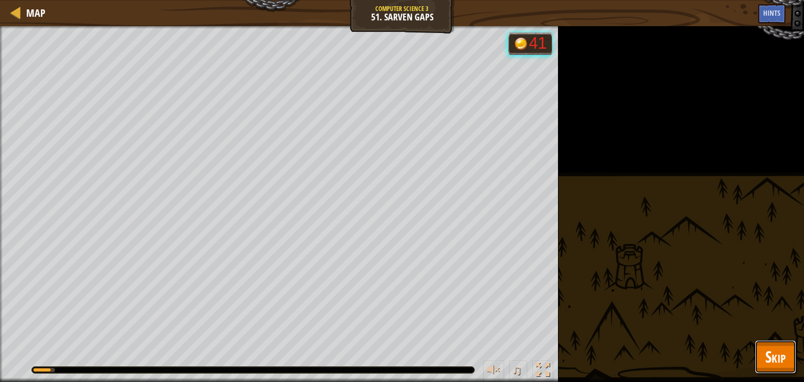
click at [776, 369] on button "Skip" at bounding box center [774, 356] width 41 height 33
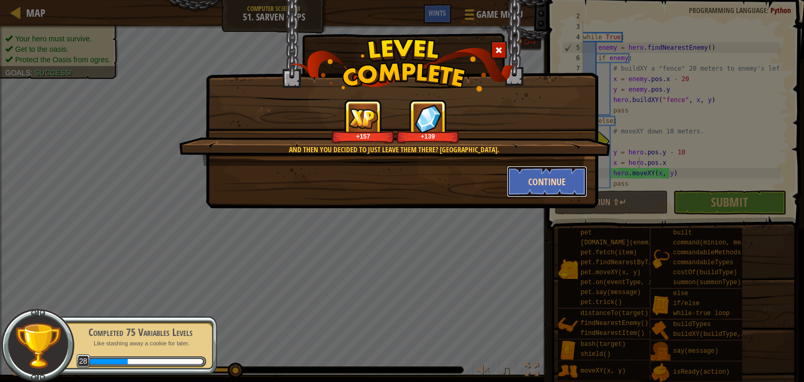
click at [535, 185] on button "Continue" at bounding box center [546, 181] width 81 height 31
